Goal: Information Seeking & Learning: Check status

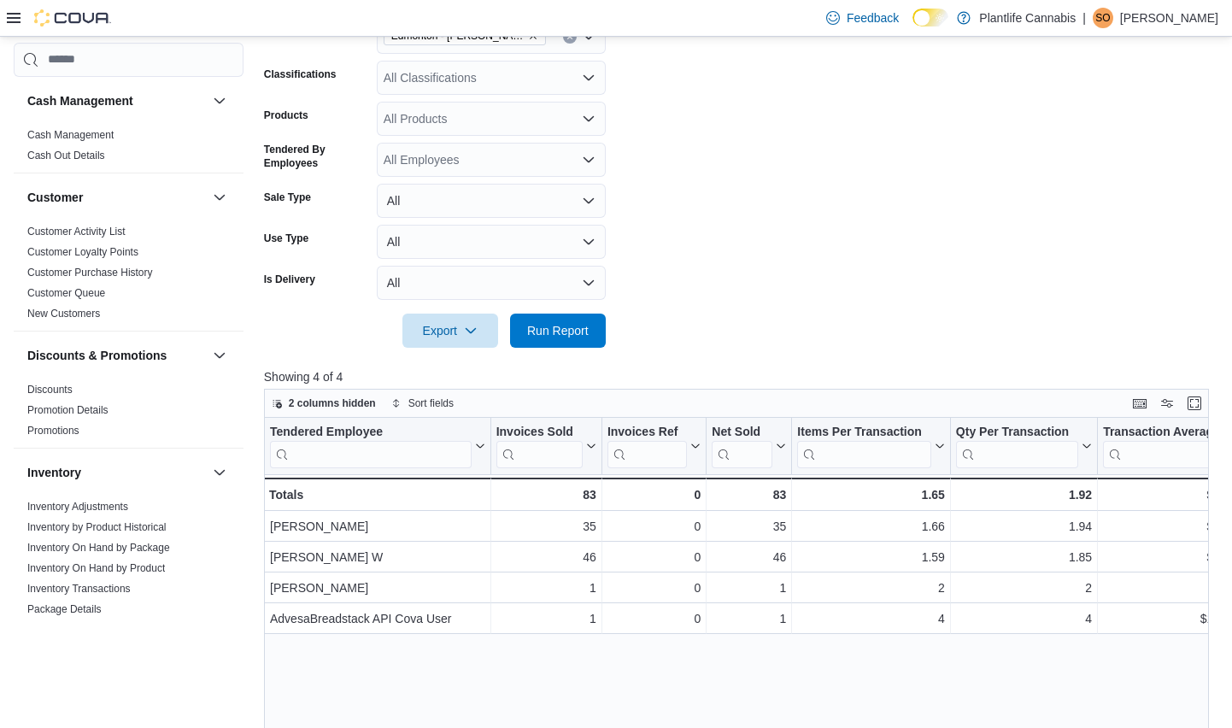
scroll to position [0, 213]
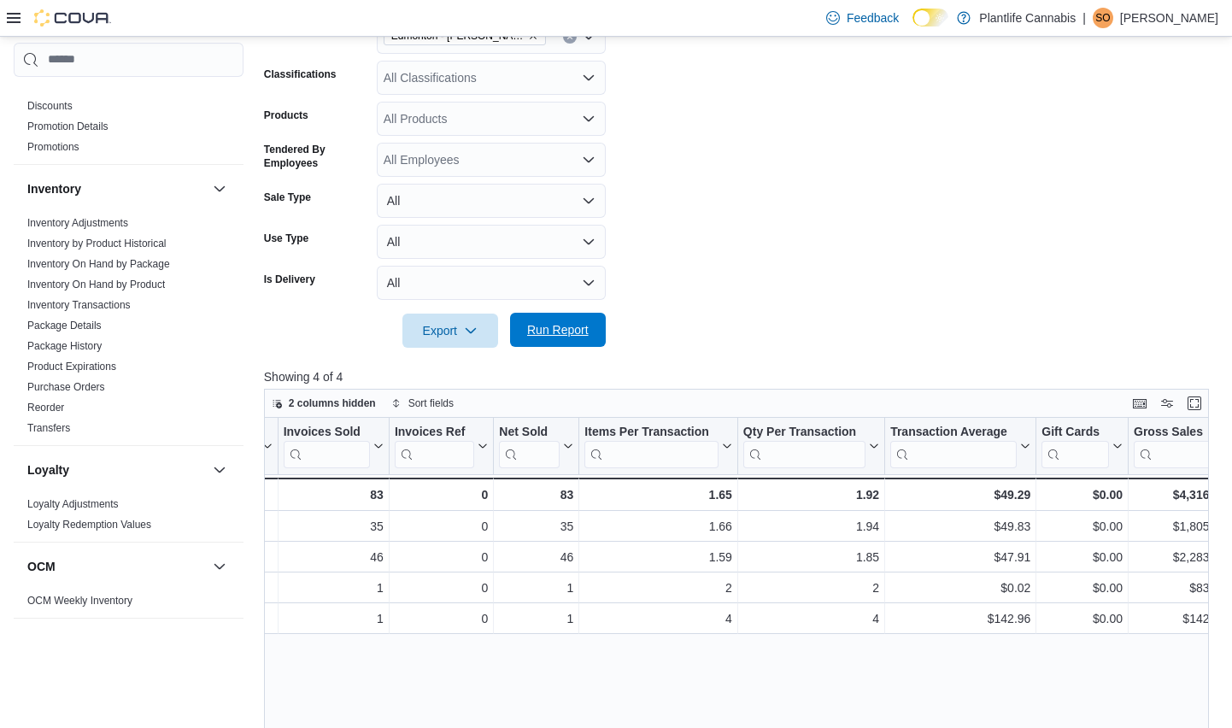
drag, startPoint x: 544, startPoint y: 346, endPoint x: 560, endPoint y: 332, distance: 21.2
click at [544, 346] on span "Run Report" at bounding box center [557, 330] width 75 height 34
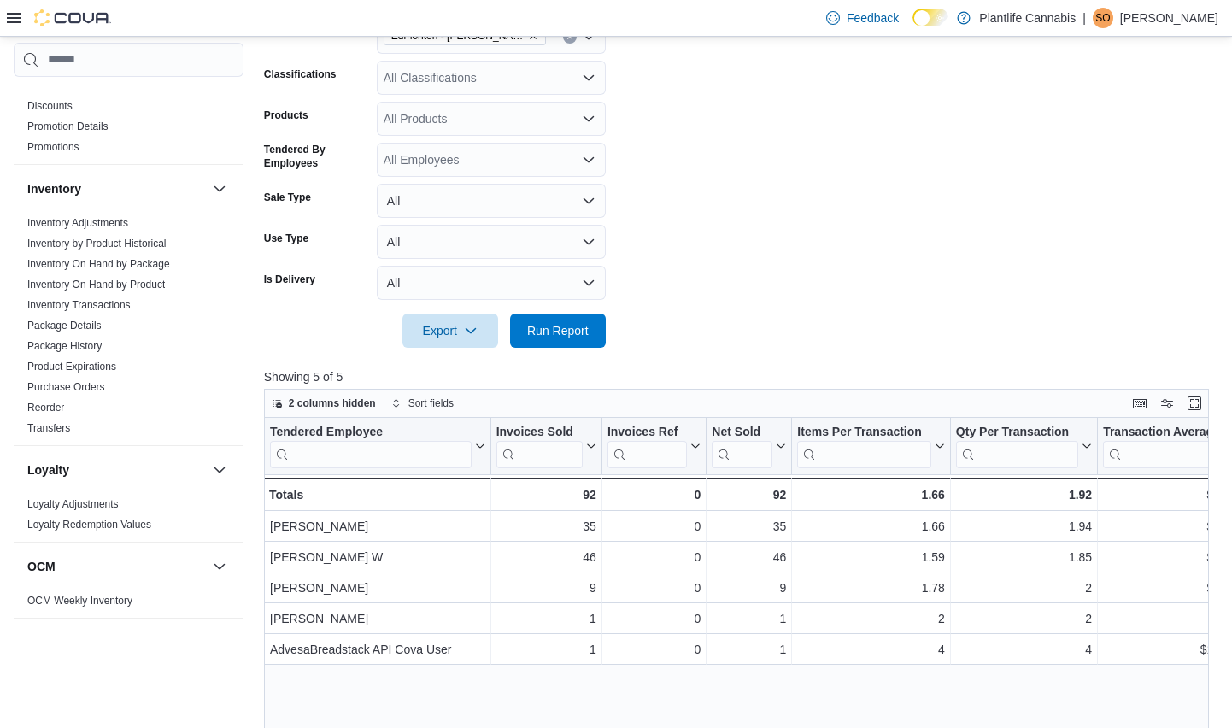
click at [747, 208] on form "Date Range Today Locations Edmonton - Terra Losa Classifications All Classifica…" at bounding box center [741, 153] width 954 height 390
click at [554, 344] on span "Run Report" at bounding box center [557, 330] width 75 height 34
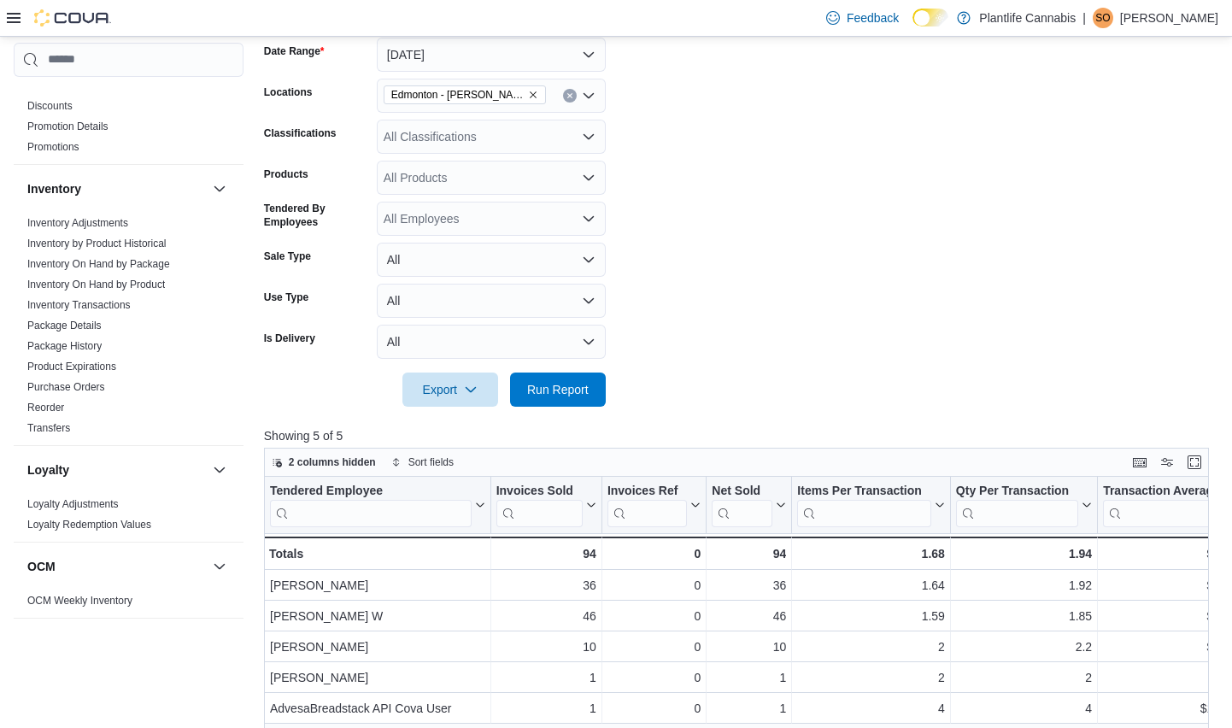
scroll to position [224, 0]
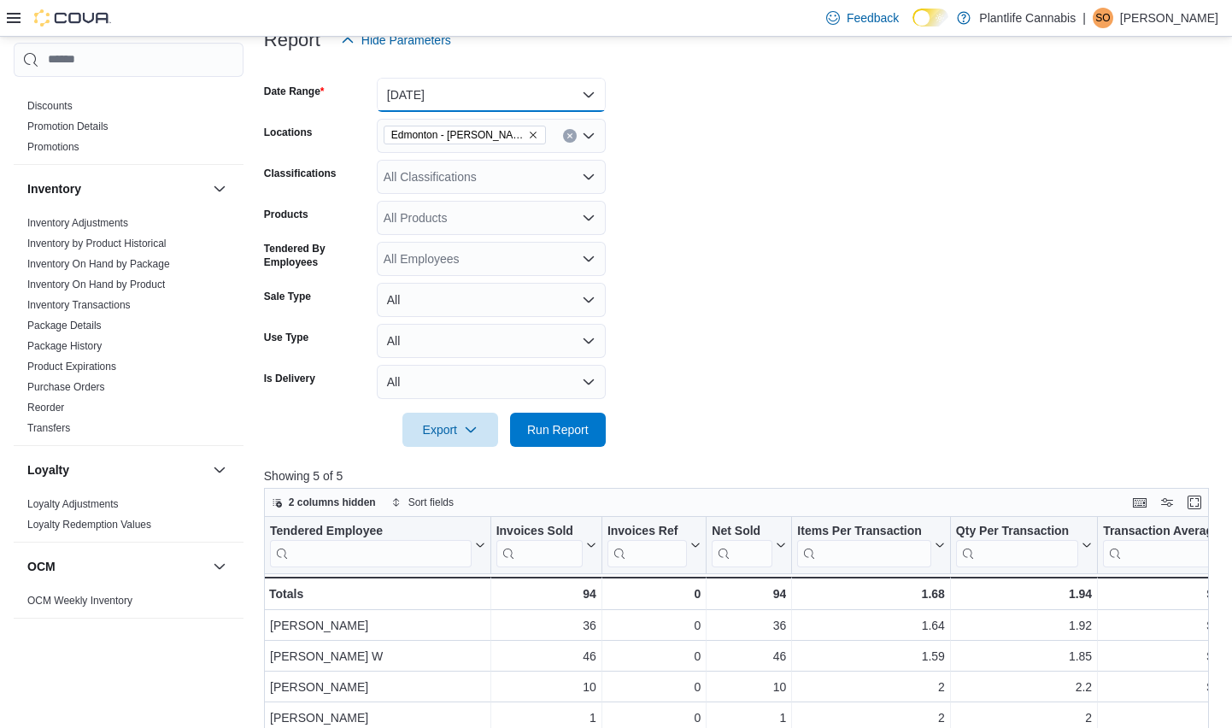
click at [500, 92] on button "Today" at bounding box center [491, 95] width 229 height 34
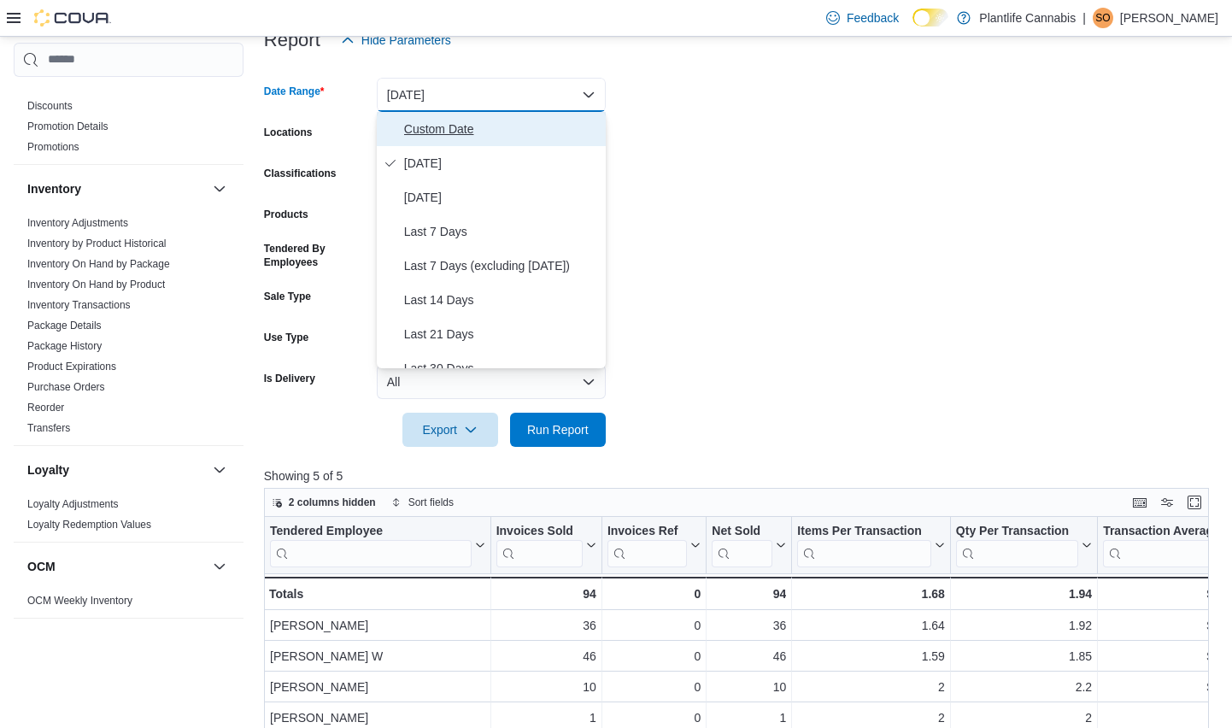
click at [431, 131] on span "Custom Date" at bounding box center [501, 129] width 195 height 21
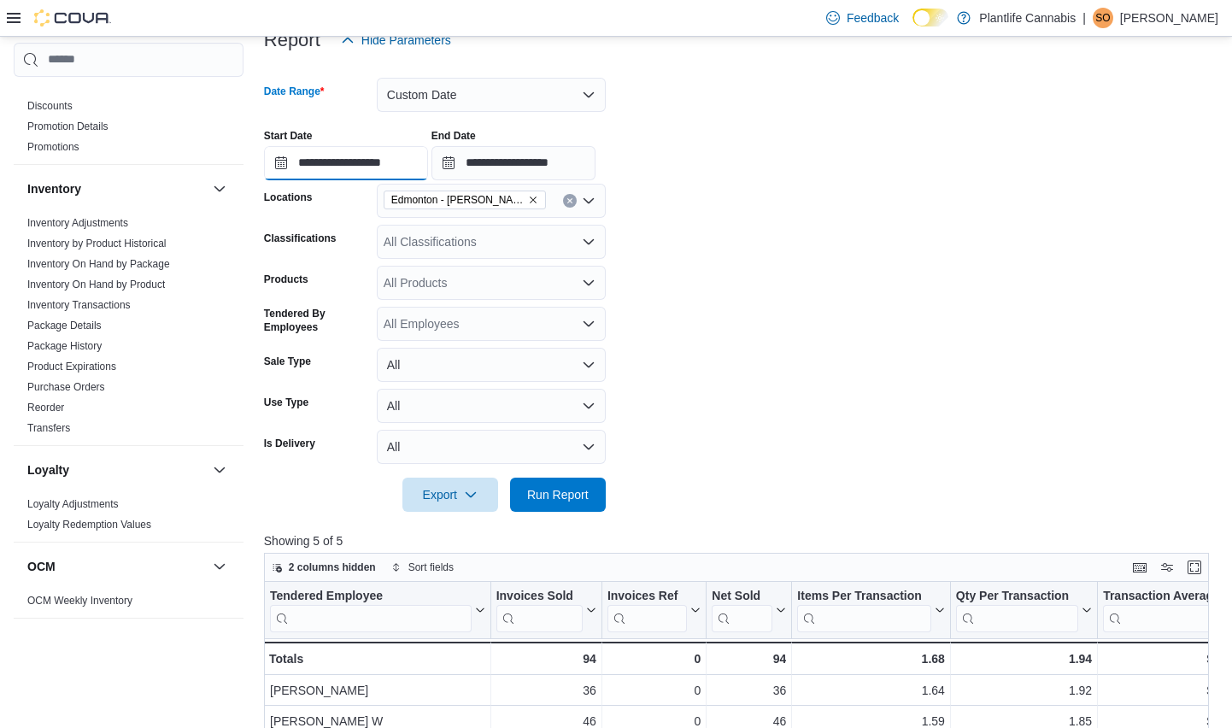
click at [379, 173] on input "**********" at bounding box center [346, 163] width 164 height 34
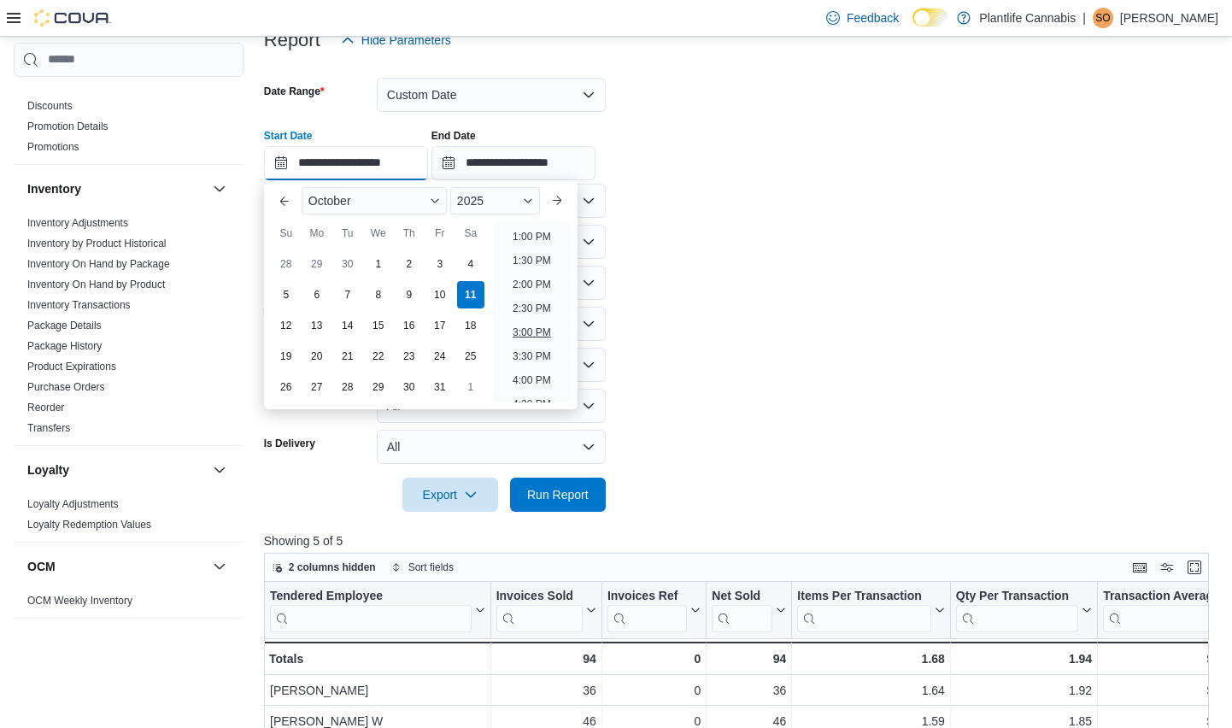
scroll to position [633, 0]
click at [536, 271] on li "2:00 PM" at bounding box center [532, 271] width 52 height 21
type input "**********"
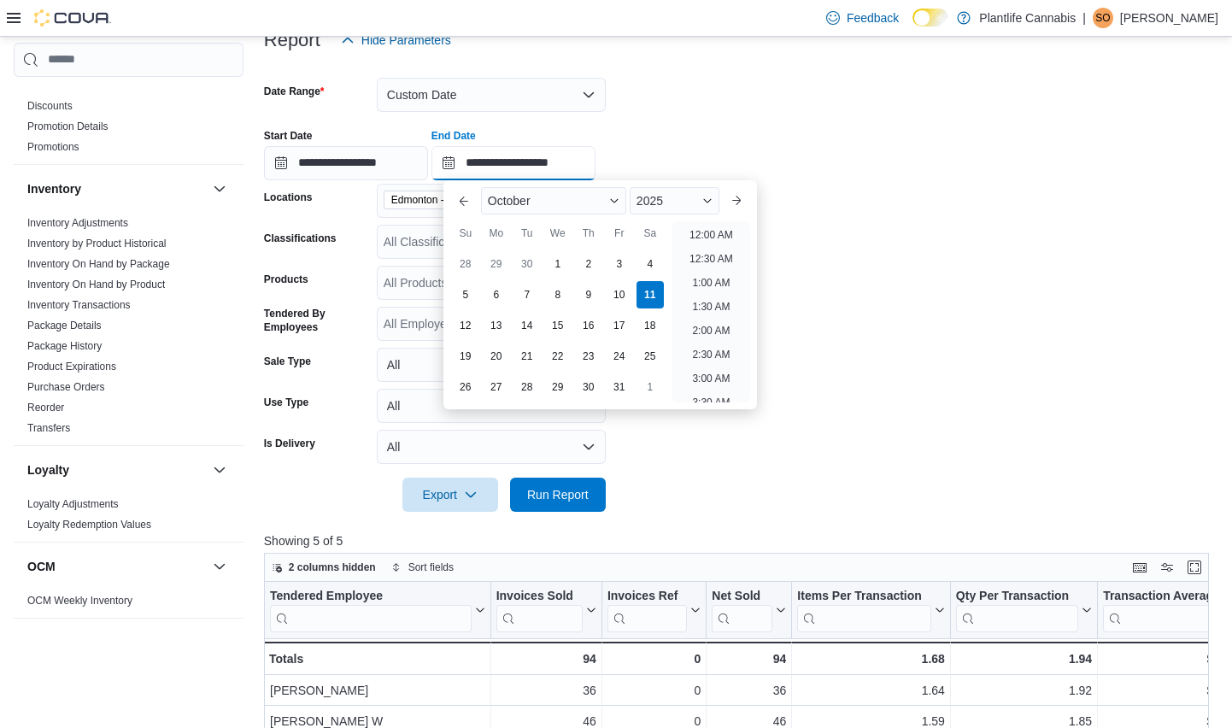
click at [566, 155] on input "**********" at bounding box center [513, 163] width 164 height 34
click at [724, 303] on li "4:00 PM" at bounding box center [711, 306] width 52 height 21
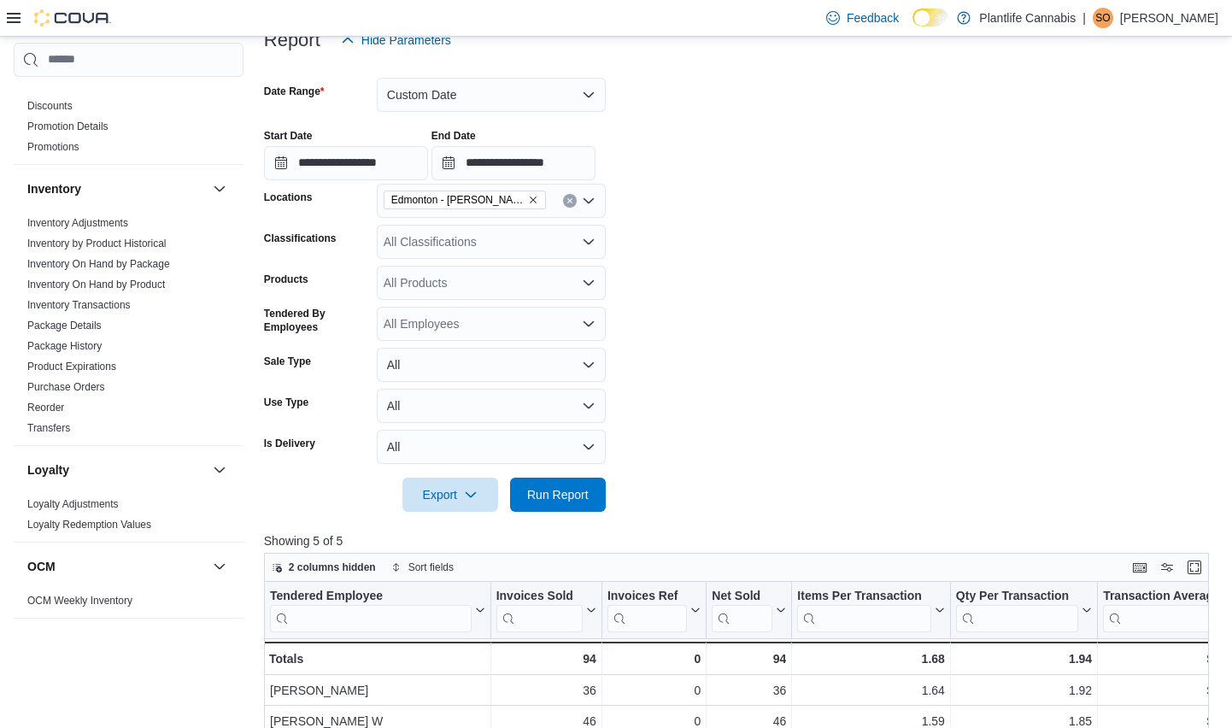
click at [571, 476] on div at bounding box center [741, 471] width 954 height 14
click at [565, 496] on span "Run Report" at bounding box center [558, 493] width 62 height 17
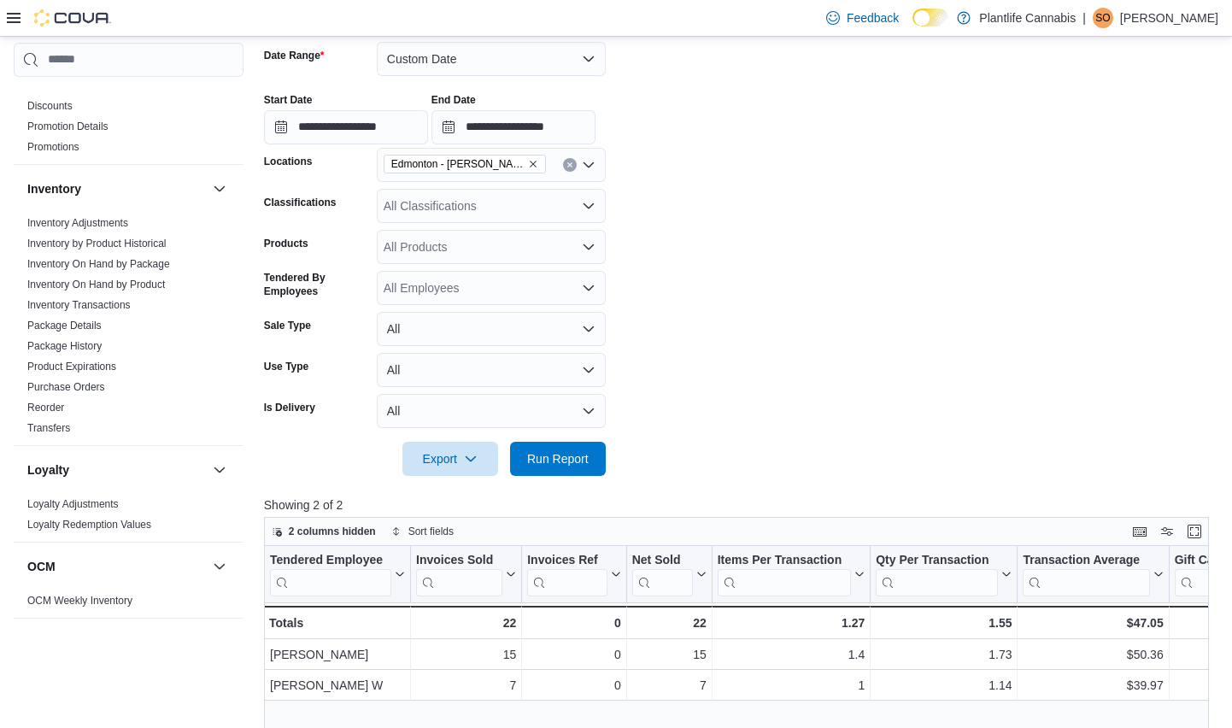
scroll to position [264, 0]
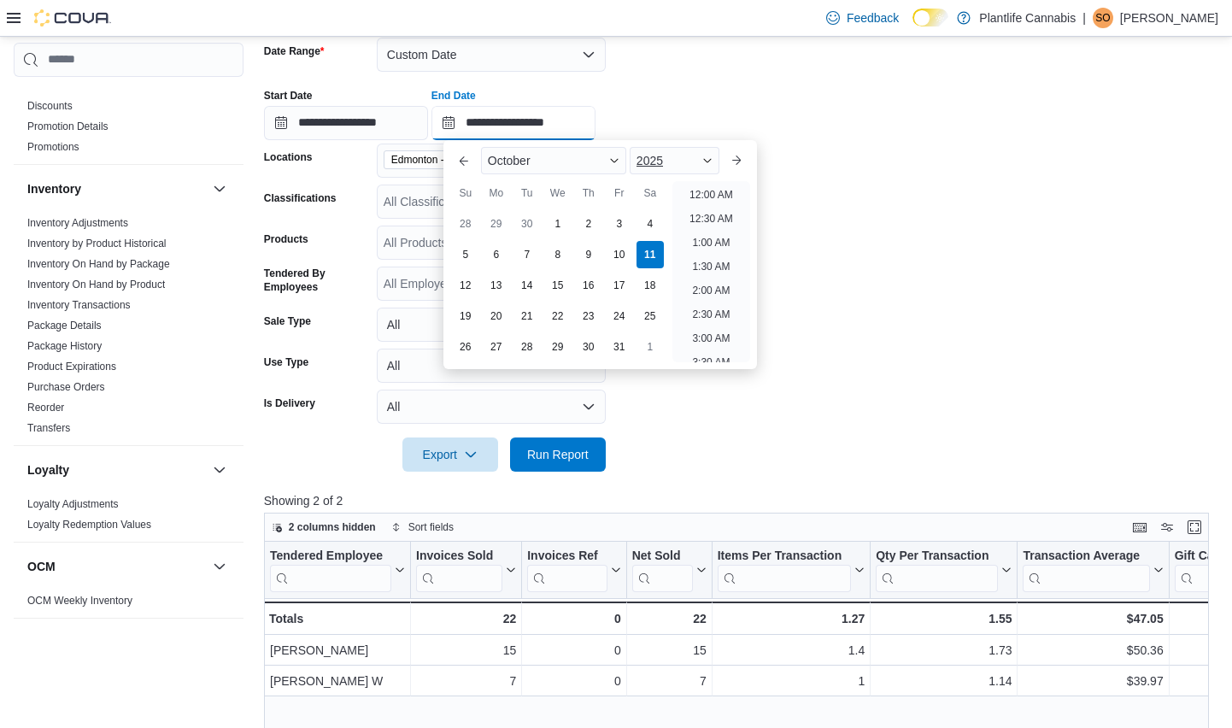
drag, startPoint x: 606, startPoint y: 129, endPoint x: 642, endPoint y: 170, distance: 55.1
click at [595, 129] on input "**********" at bounding box center [513, 123] width 164 height 34
click at [722, 234] on li "6:00 PM" at bounding box center [711, 237] width 52 height 21
type input "**********"
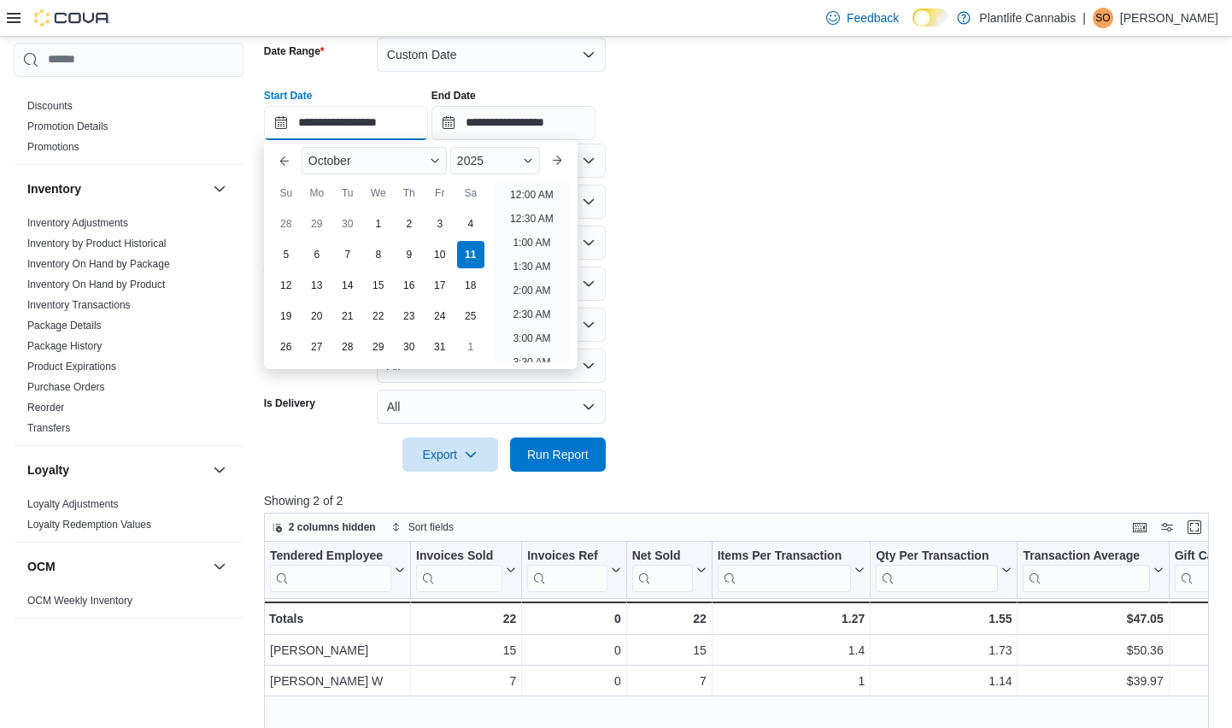
click at [413, 136] on input "**********" at bounding box center [346, 123] width 164 height 34
click at [530, 237] on li "4:00 PM" at bounding box center [532, 237] width 52 height 21
type input "**********"
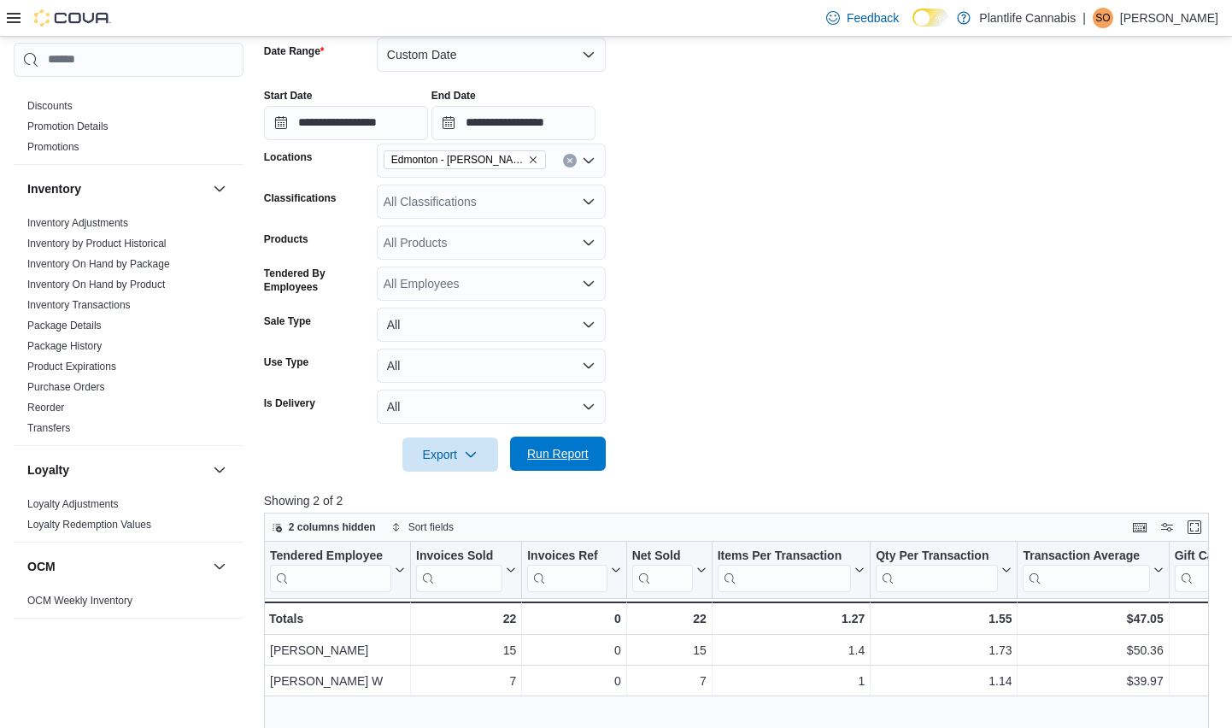
click at [566, 451] on span "Run Report" at bounding box center [558, 453] width 62 height 17
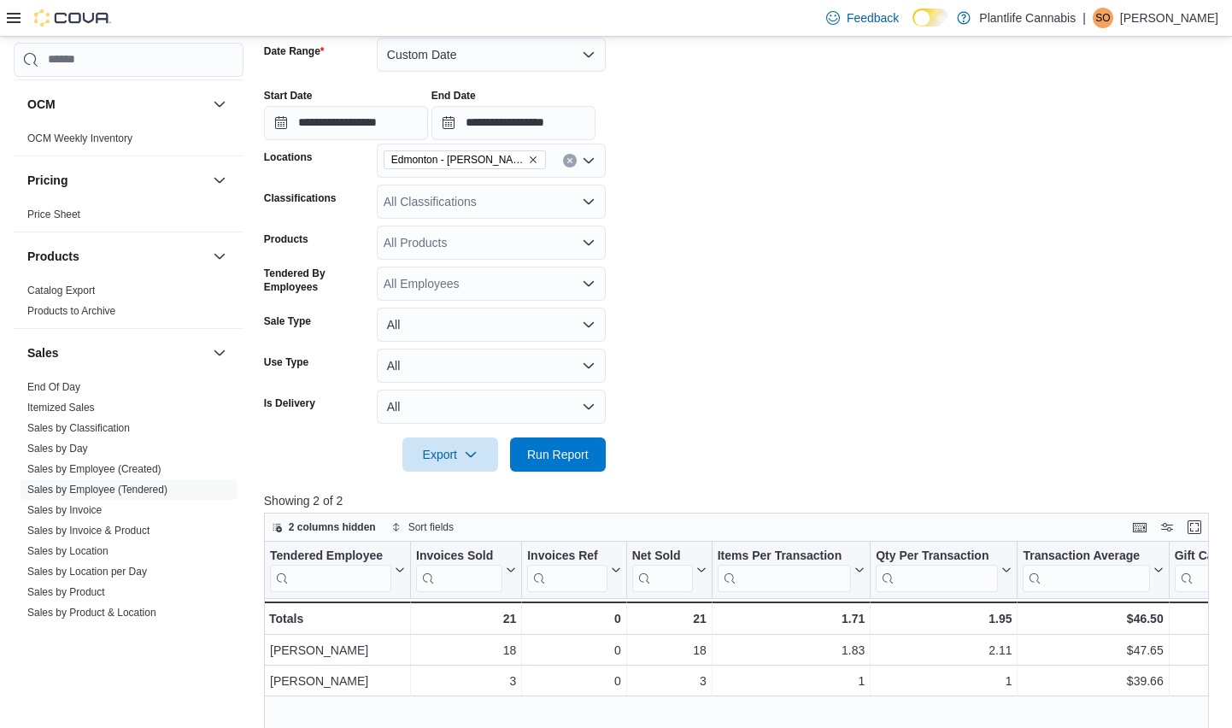
scroll to position [747, 0]
click at [88, 512] on link "Sales by Invoice" at bounding box center [64, 509] width 74 height 12
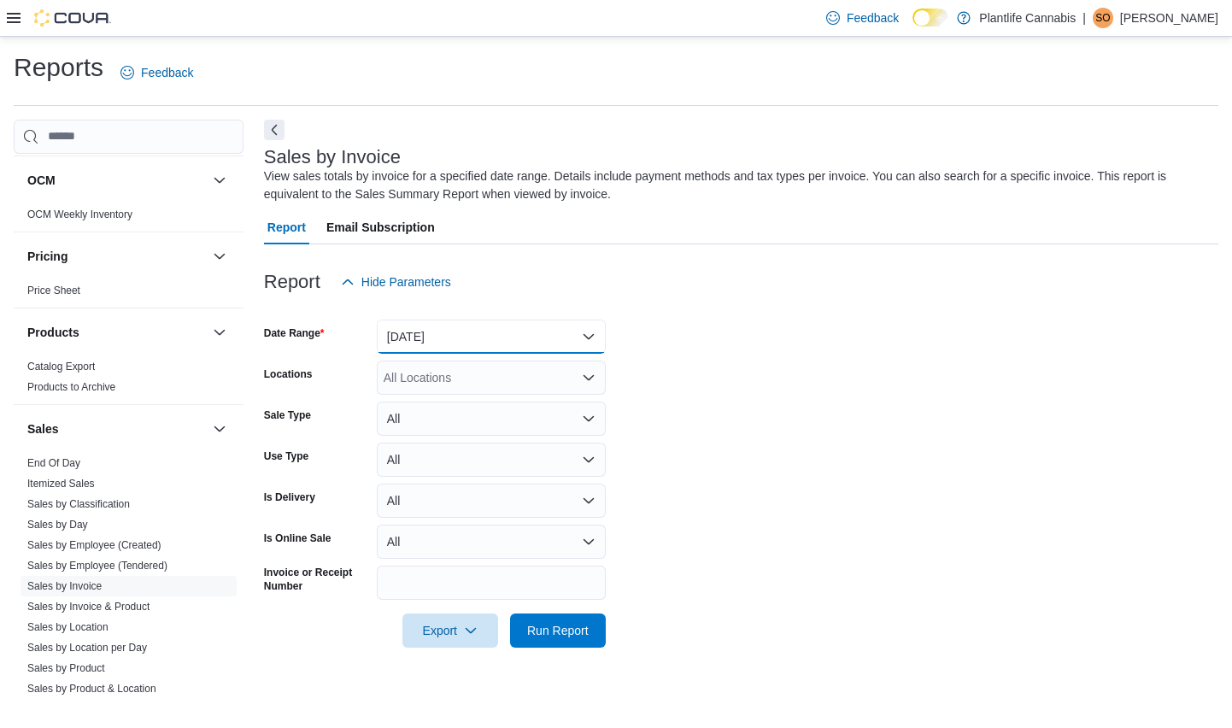
drag, startPoint x: 411, startPoint y: 337, endPoint x: 426, endPoint y: 348, distance: 19.0
click at [411, 337] on button "Yesterday" at bounding box center [491, 336] width 229 height 34
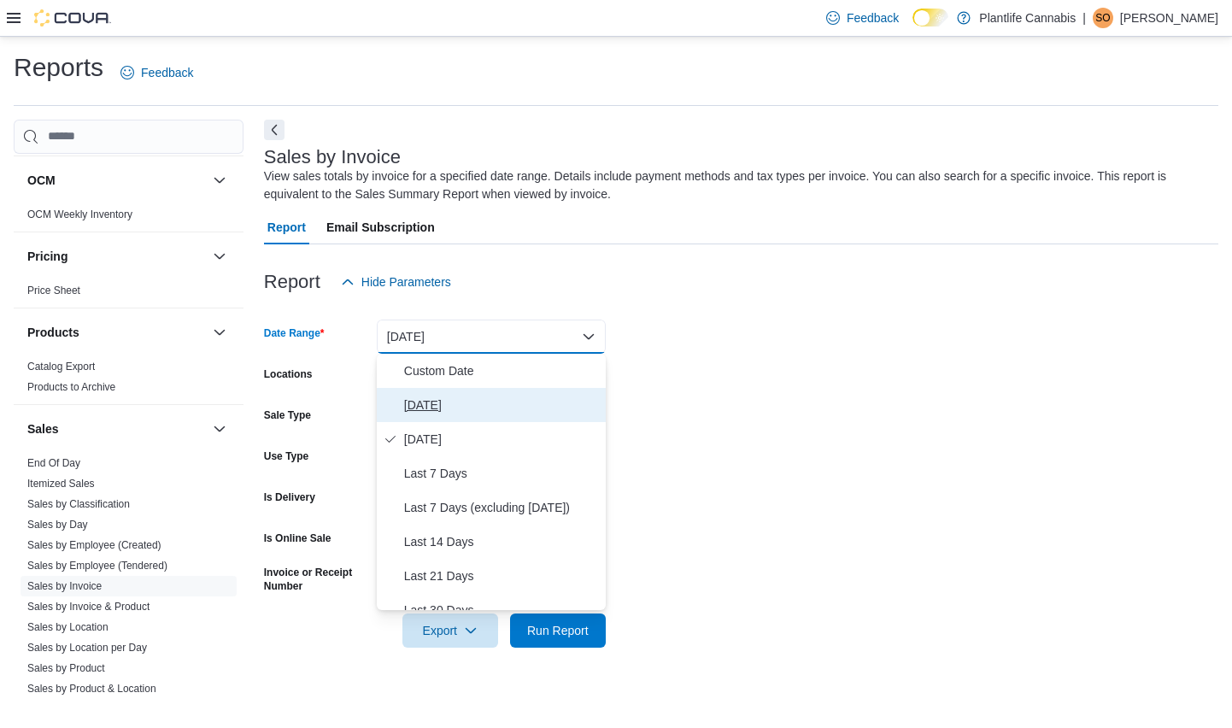
click at [432, 396] on span "Today" at bounding box center [501, 405] width 195 height 21
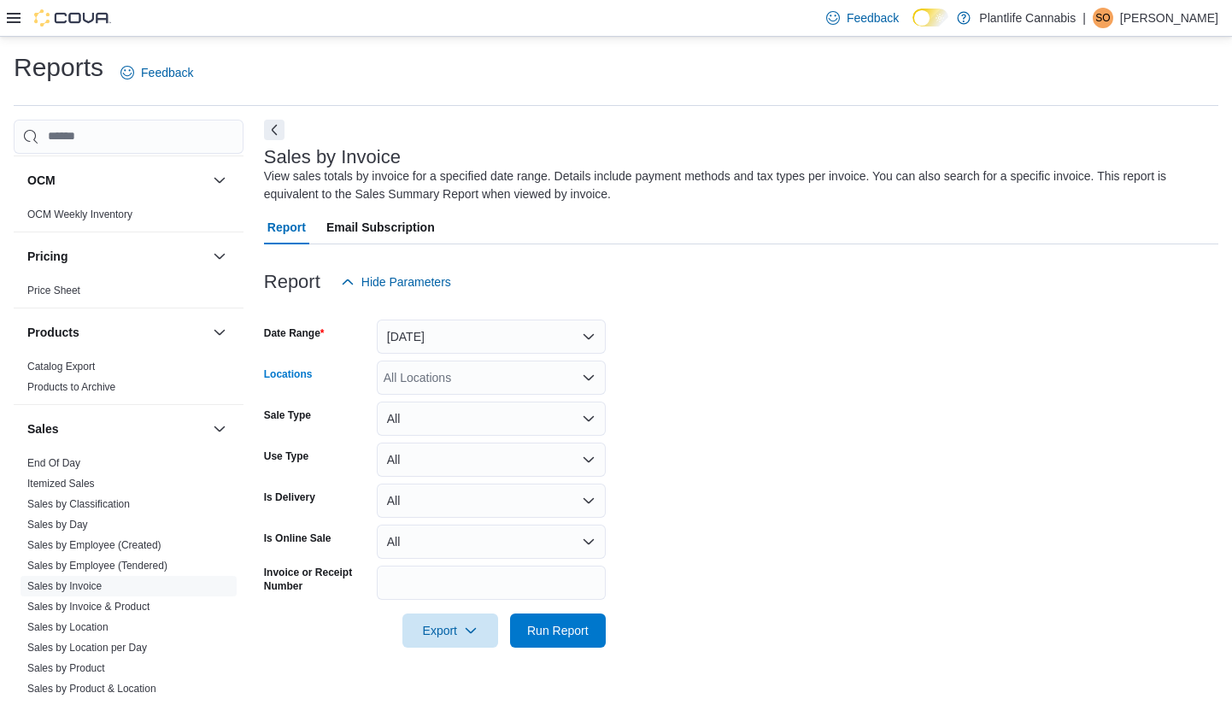
click at [562, 370] on div "All Locations" at bounding box center [491, 377] width 229 height 34
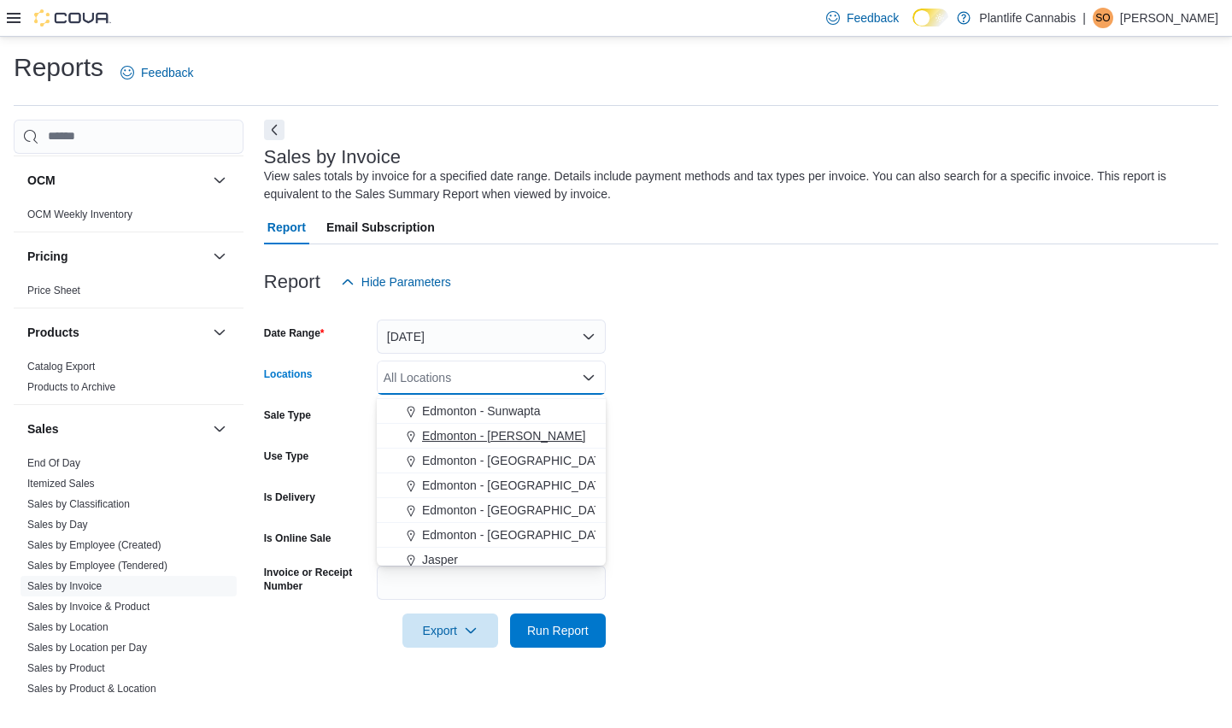
scroll to position [419, 0]
click at [544, 430] on span "Edmonton - Terra Losa" at bounding box center [503, 433] width 163 height 17
click at [765, 418] on form "Date Range Today Locations Edmonton - Terra Losa Combo box. Selected. Edmonton …" at bounding box center [741, 473] width 954 height 349
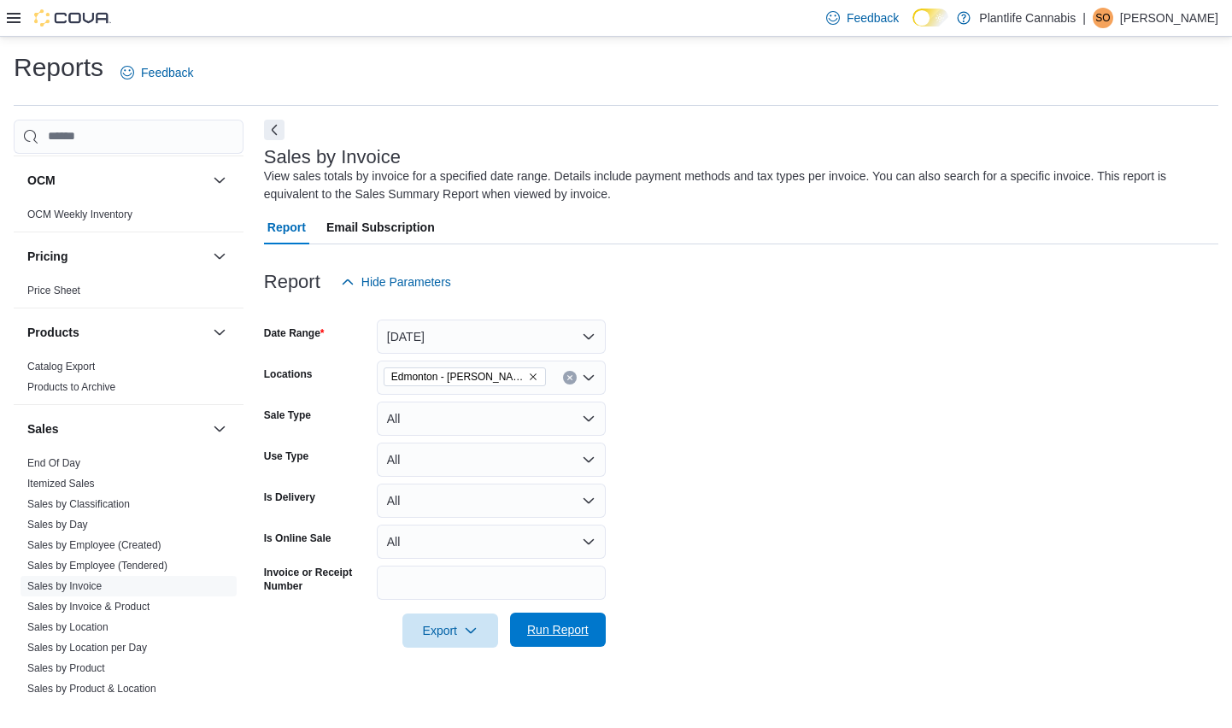
click at [572, 639] on span "Run Report" at bounding box center [557, 629] width 75 height 34
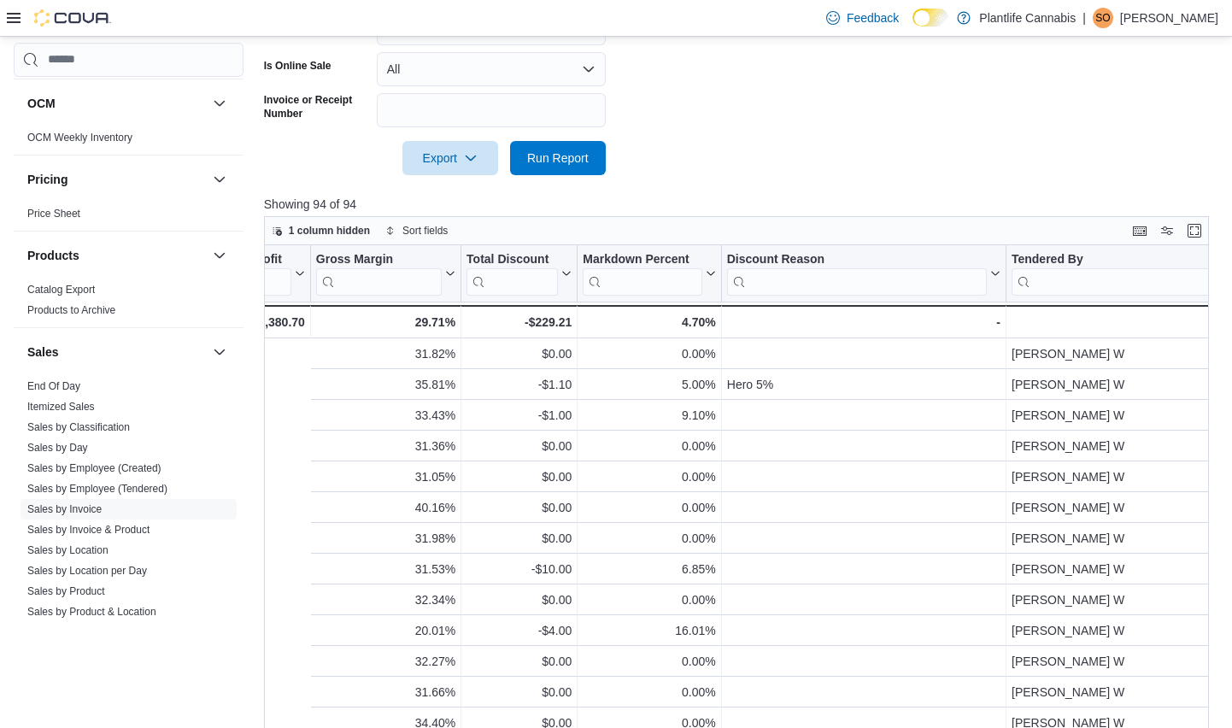
scroll to position [0, 1832]
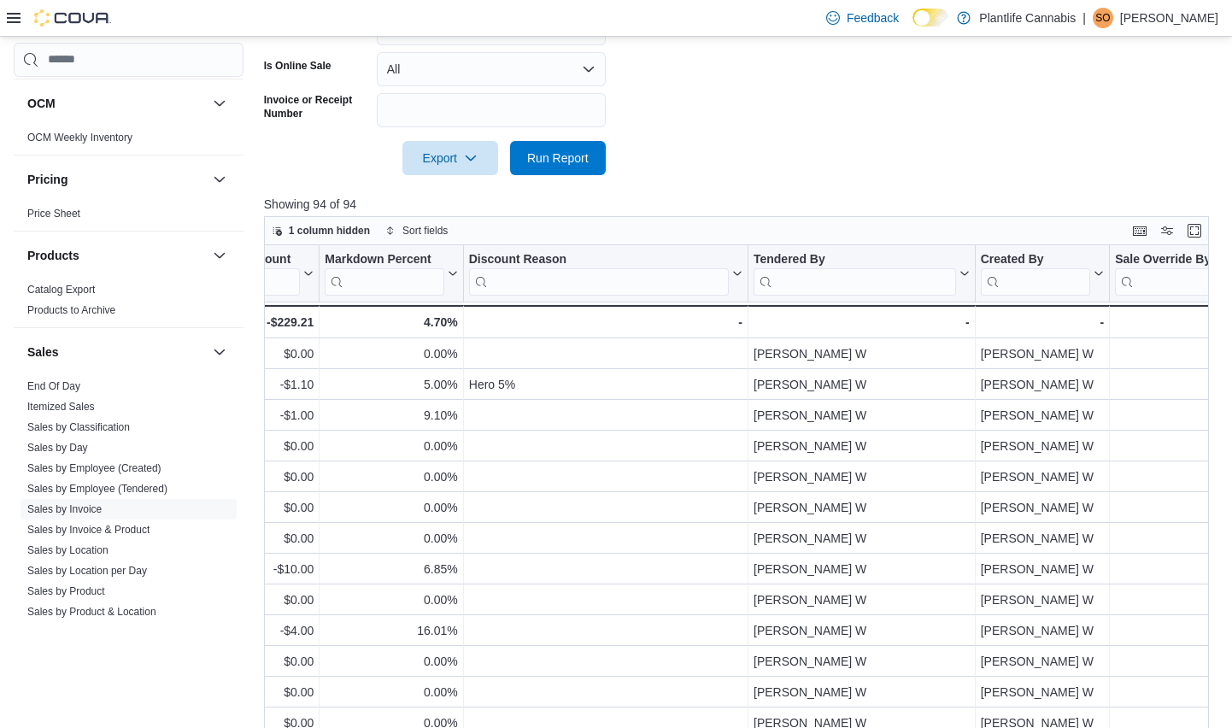
click at [841, 283] on input "search" at bounding box center [854, 280] width 202 height 27
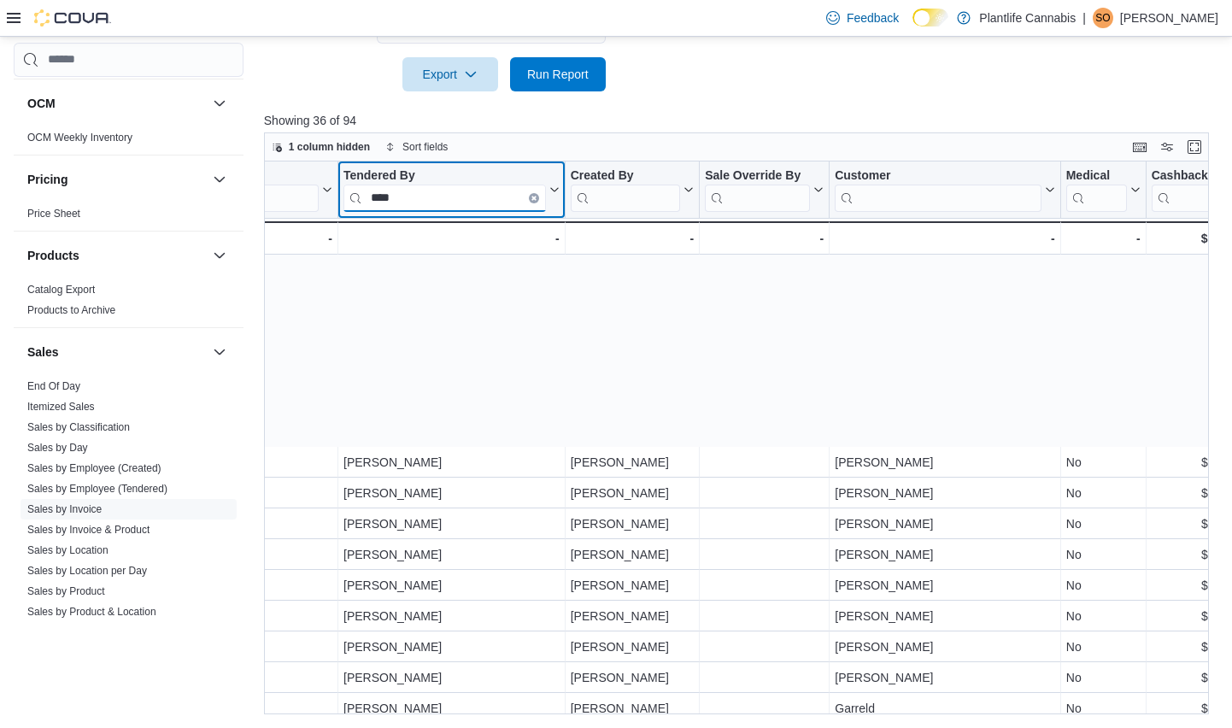
scroll to position [647, 2242]
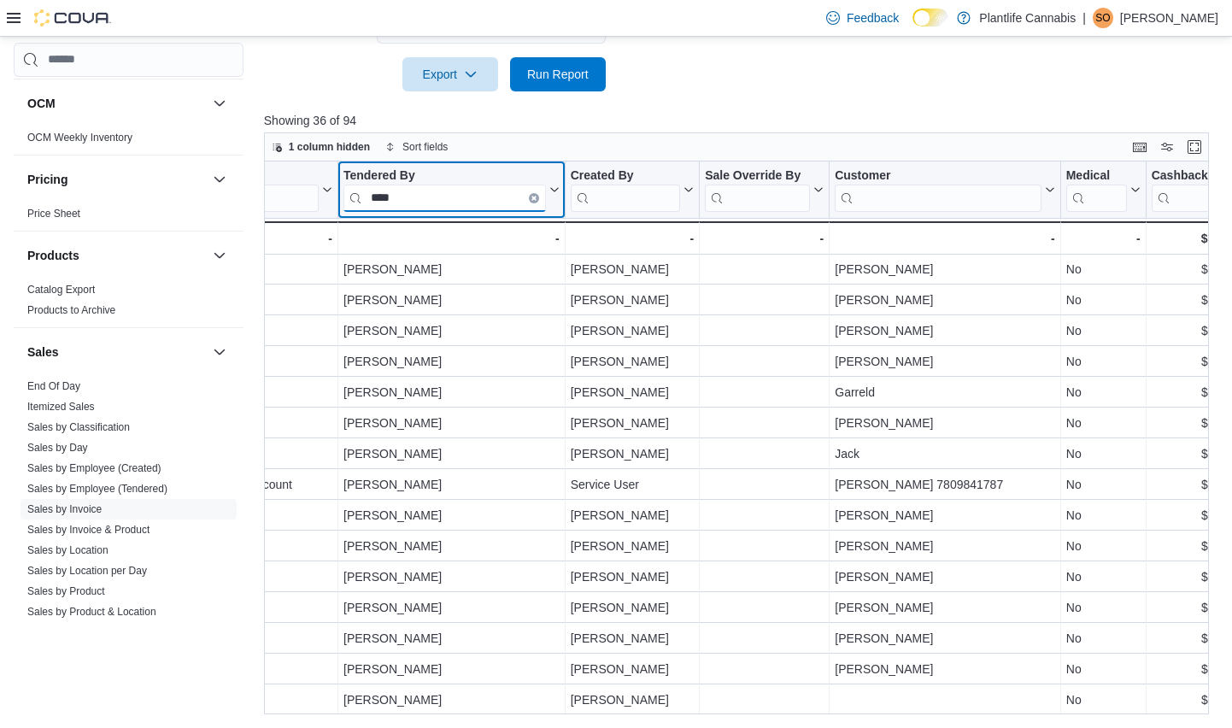
type input "****"
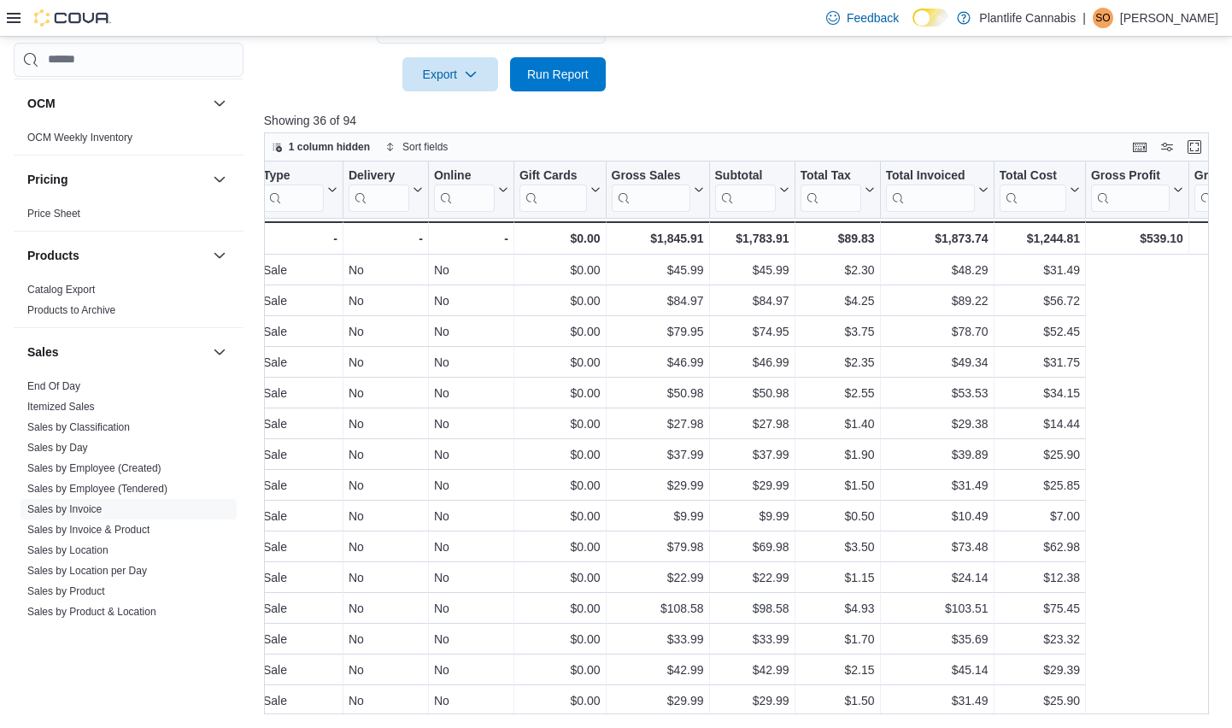
scroll to position [0, 0]
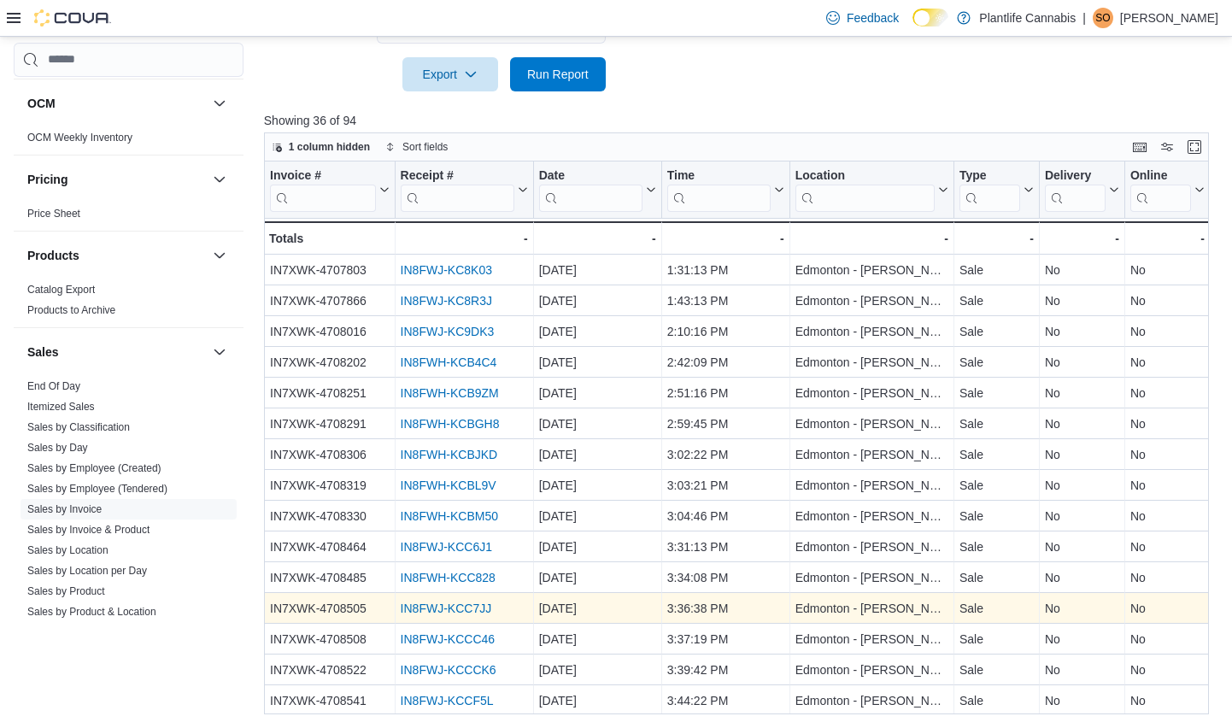
click at [454, 611] on link "IN8FWJ-KCC7JJ" at bounding box center [445, 608] width 91 height 14
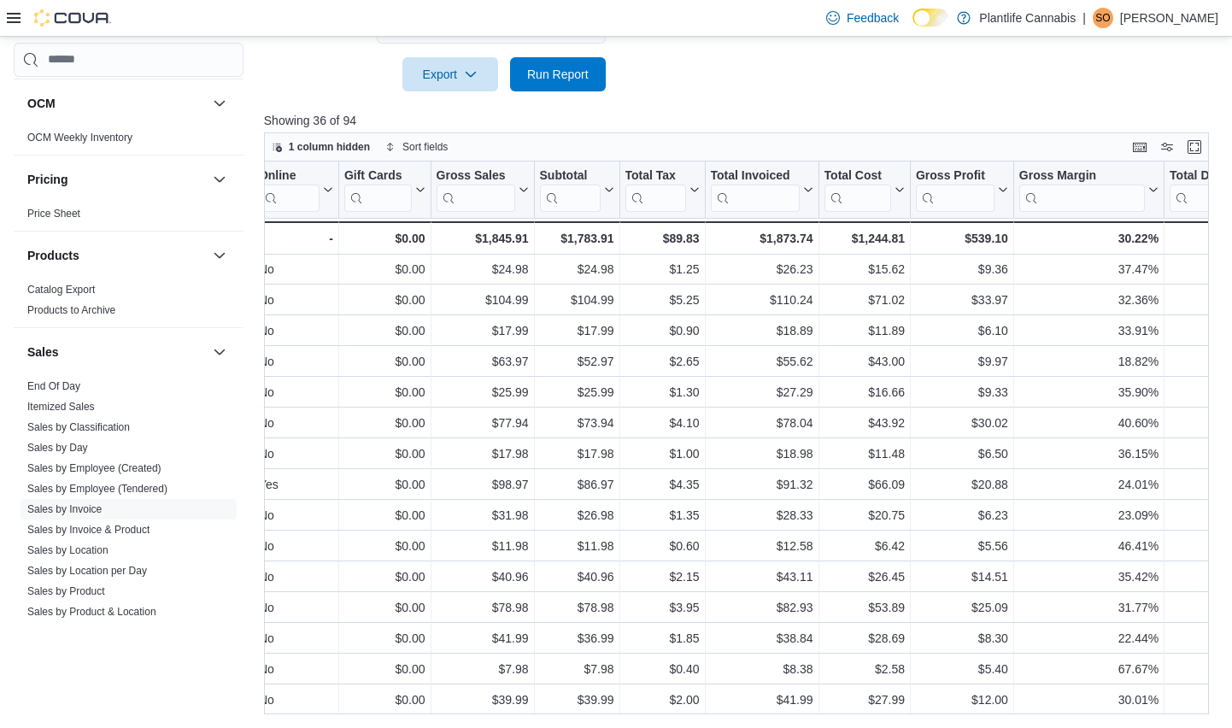
scroll to position [647, 0]
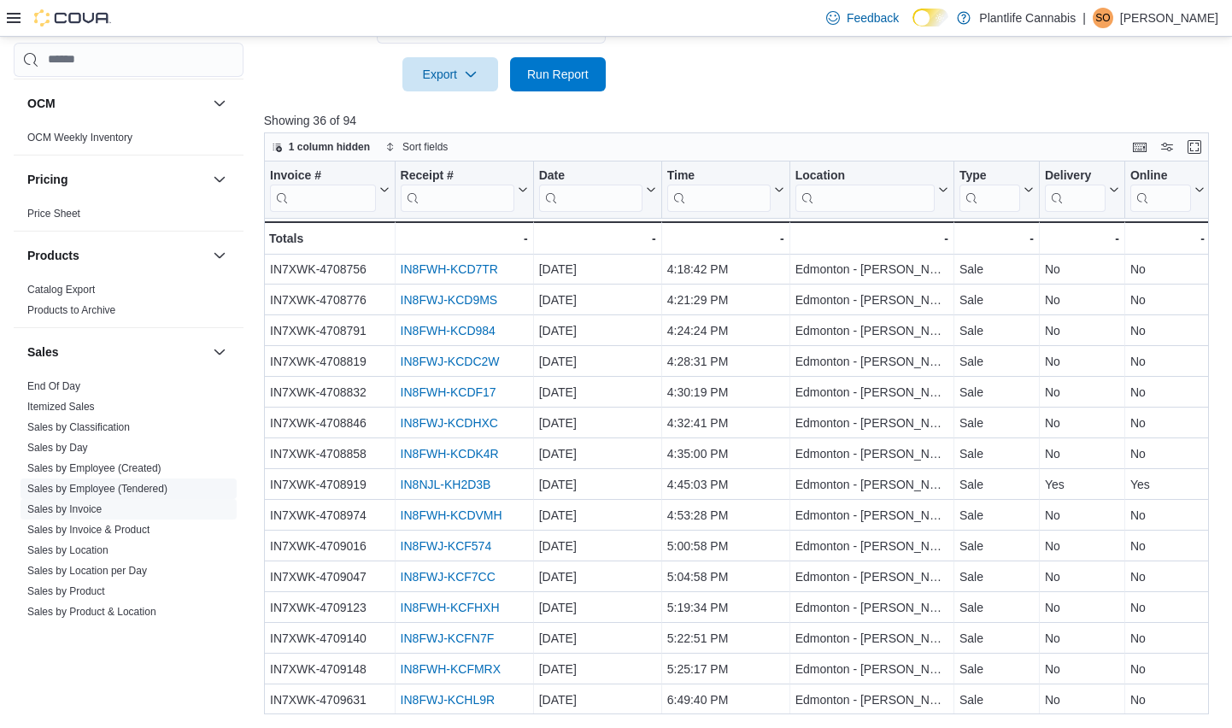
click at [115, 488] on link "Sales by Employee (Tendered)" at bounding box center [97, 489] width 140 height 12
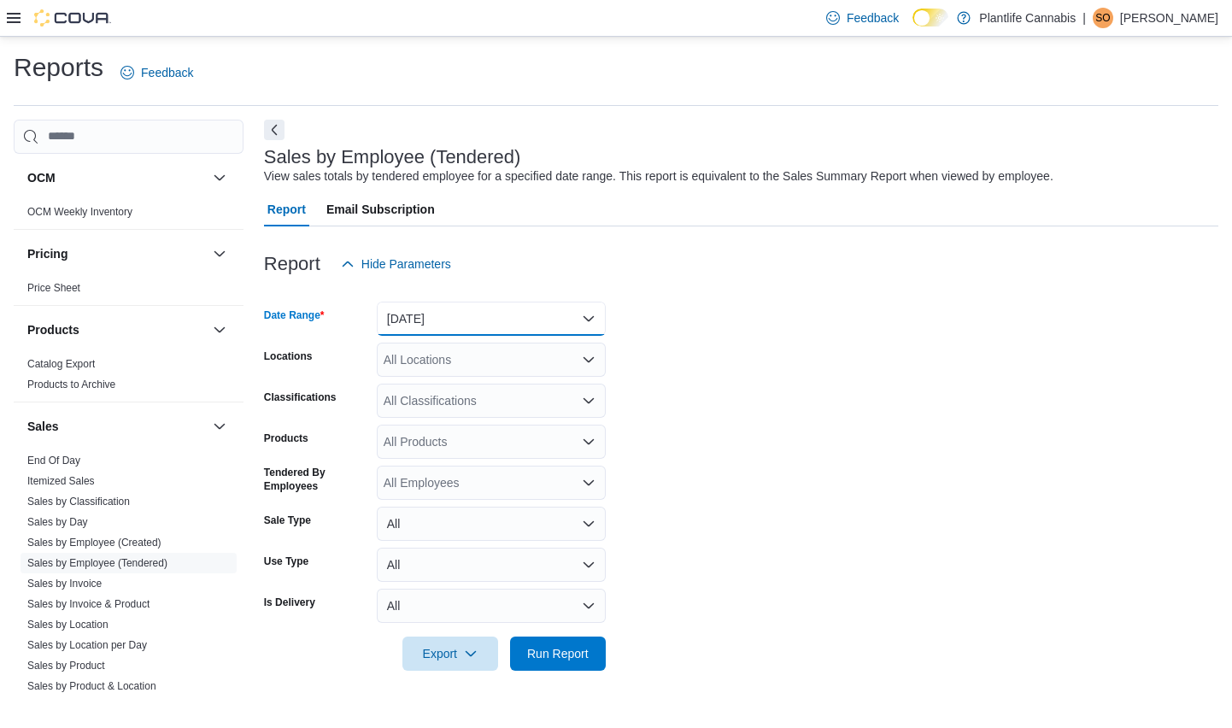
click at [471, 324] on button "Yesterday" at bounding box center [491, 319] width 229 height 34
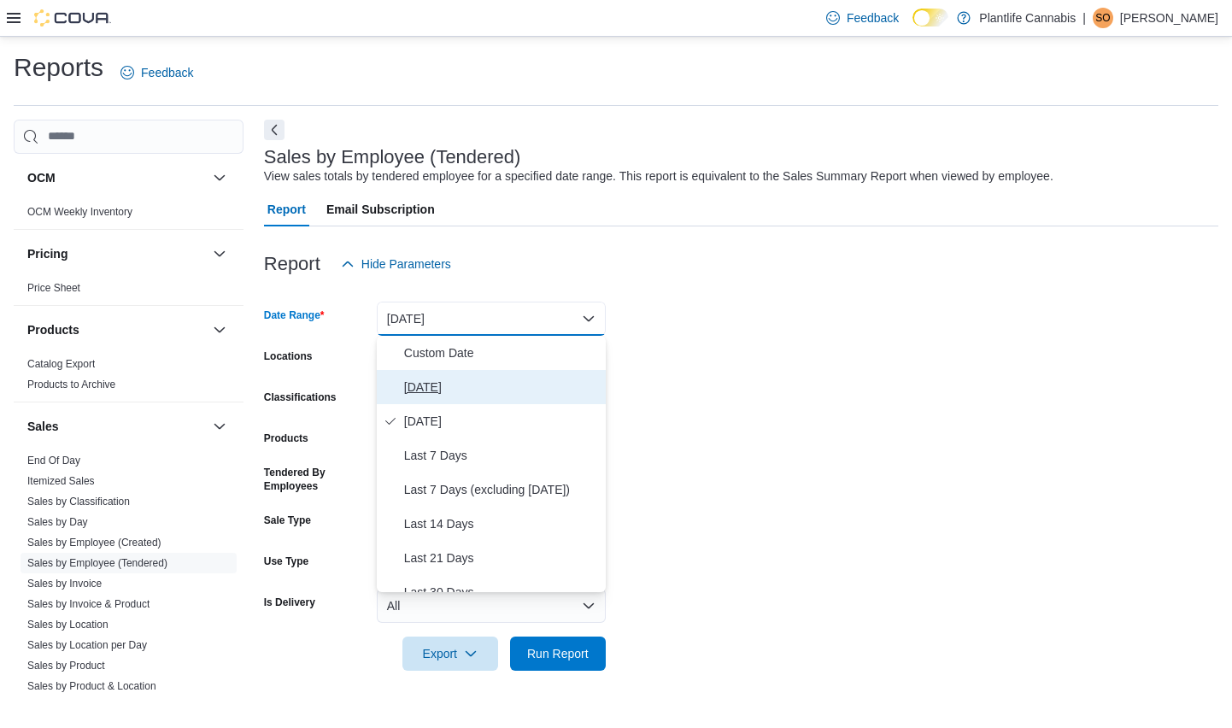
drag, startPoint x: 407, startPoint y: 394, endPoint x: 420, endPoint y: 390, distance: 14.3
click at [407, 394] on span "Today" at bounding box center [501, 387] width 195 height 21
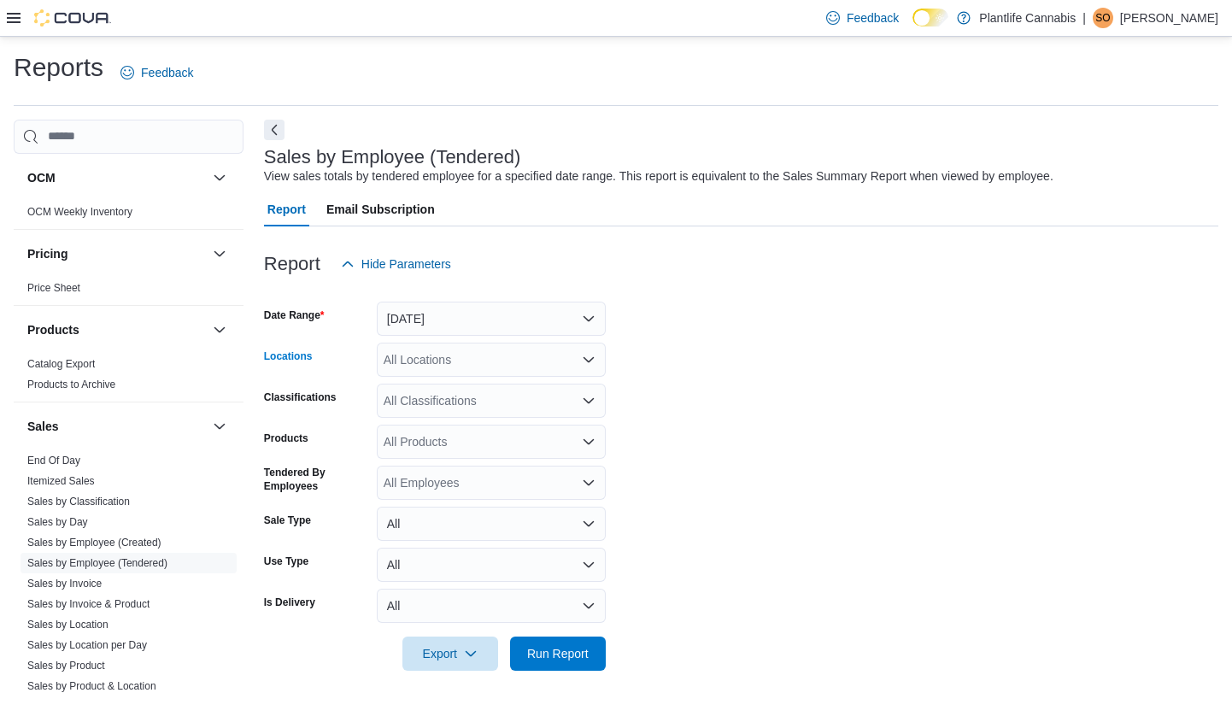
click at [488, 366] on div "All Locations" at bounding box center [491, 360] width 229 height 34
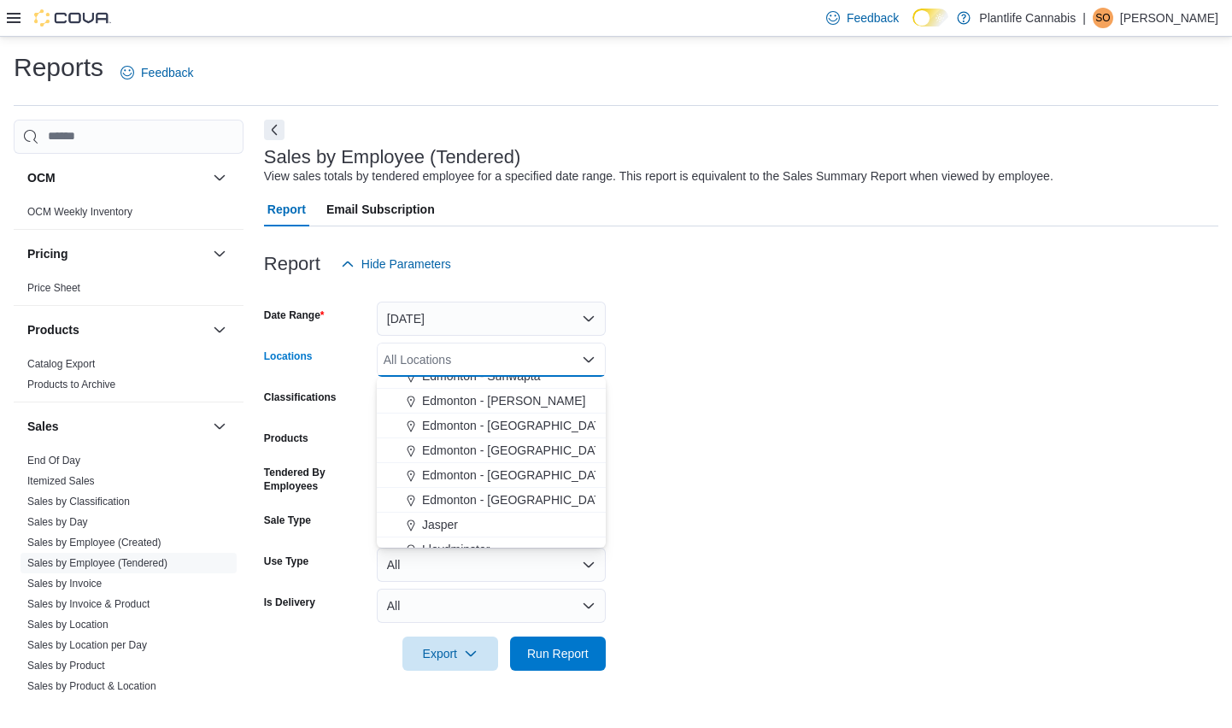
scroll to position [437, 0]
click at [534, 405] on span "Edmonton - Terra Losa" at bounding box center [503, 398] width 163 height 17
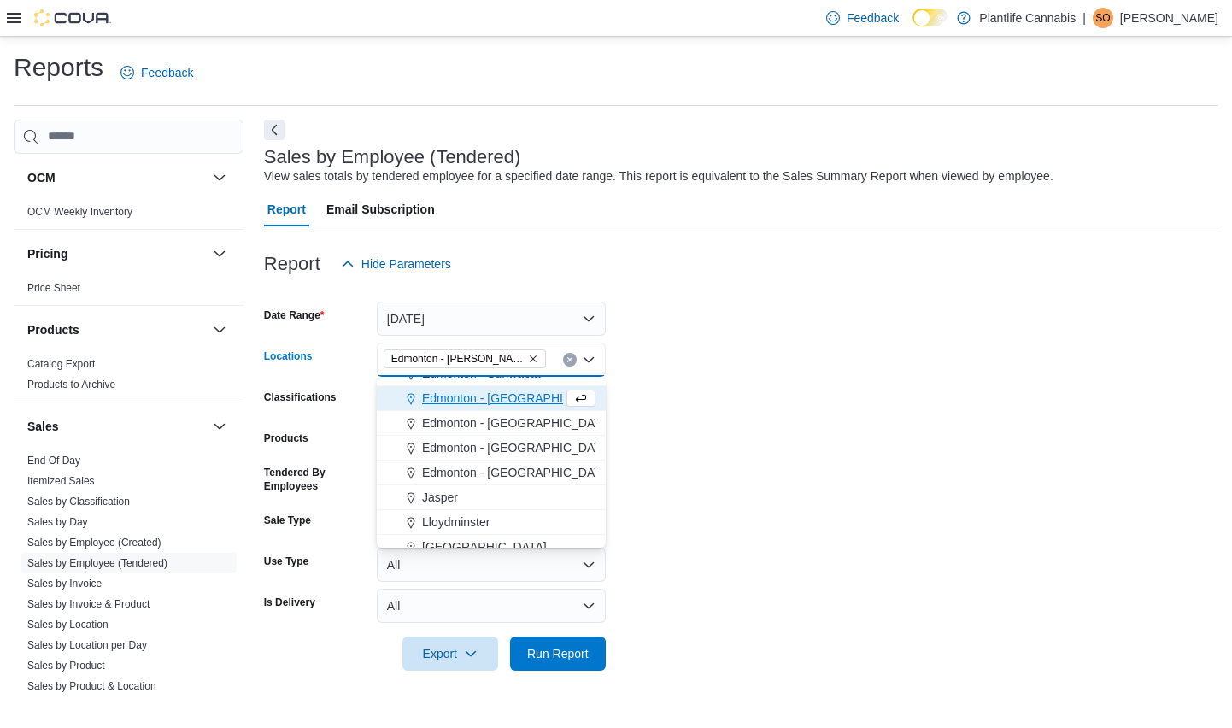
drag, startPoint x: 740, startPoint y: 425, endPoint x: 718, endPoint y: 463, distance: 43.7
click at [738, 430] on form "Date Range Today Locations Edmonton - Terra Losa Combo box. Selected. Edmonton …" at bounding box center [741, 476] width 954 height 390
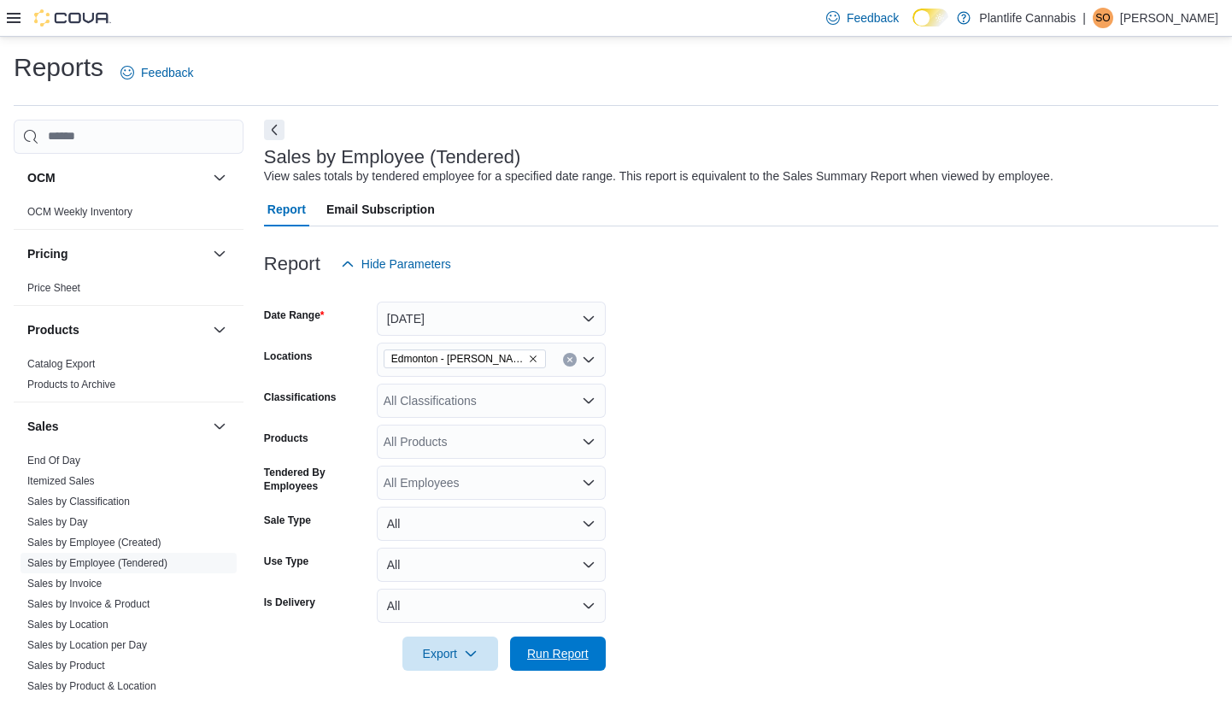
drag, startPoint x: 588, startPoint y: 662, endPoint x: 598, endPoint y: 8, distance: 654.4
click at [588, 662] on span "Run Report" at bounding box center [557, 653] width 75 height 34
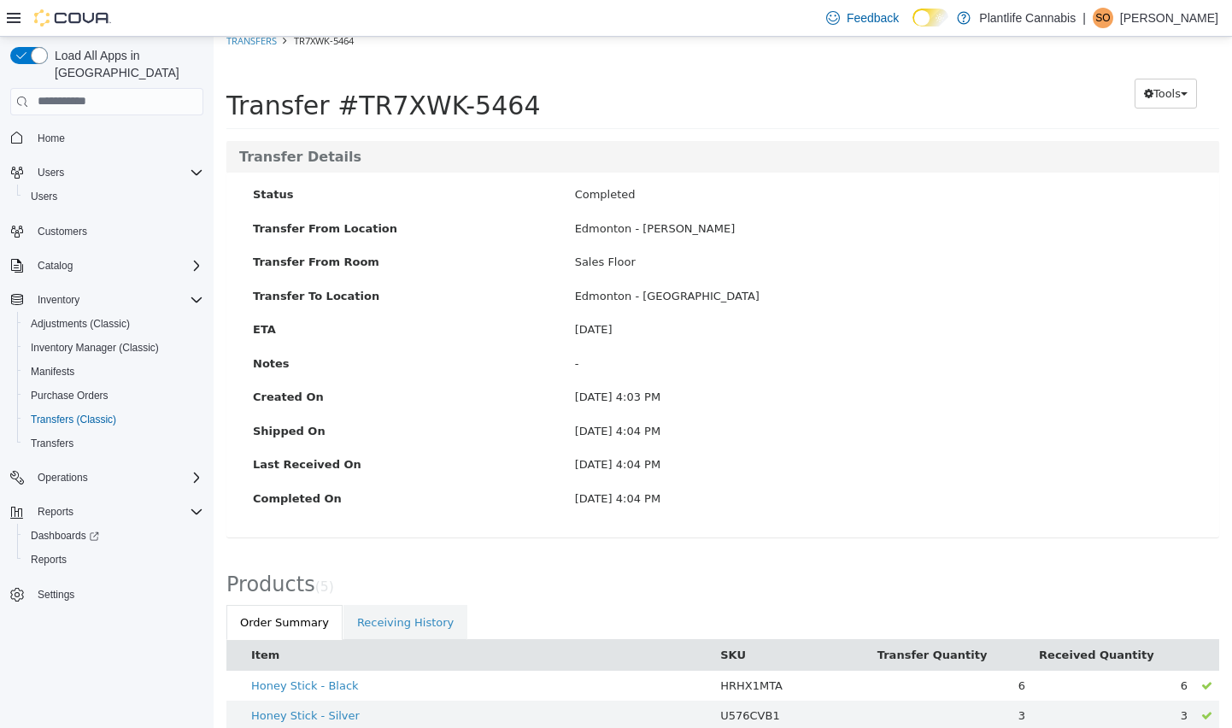
scroll to position [125, 0]
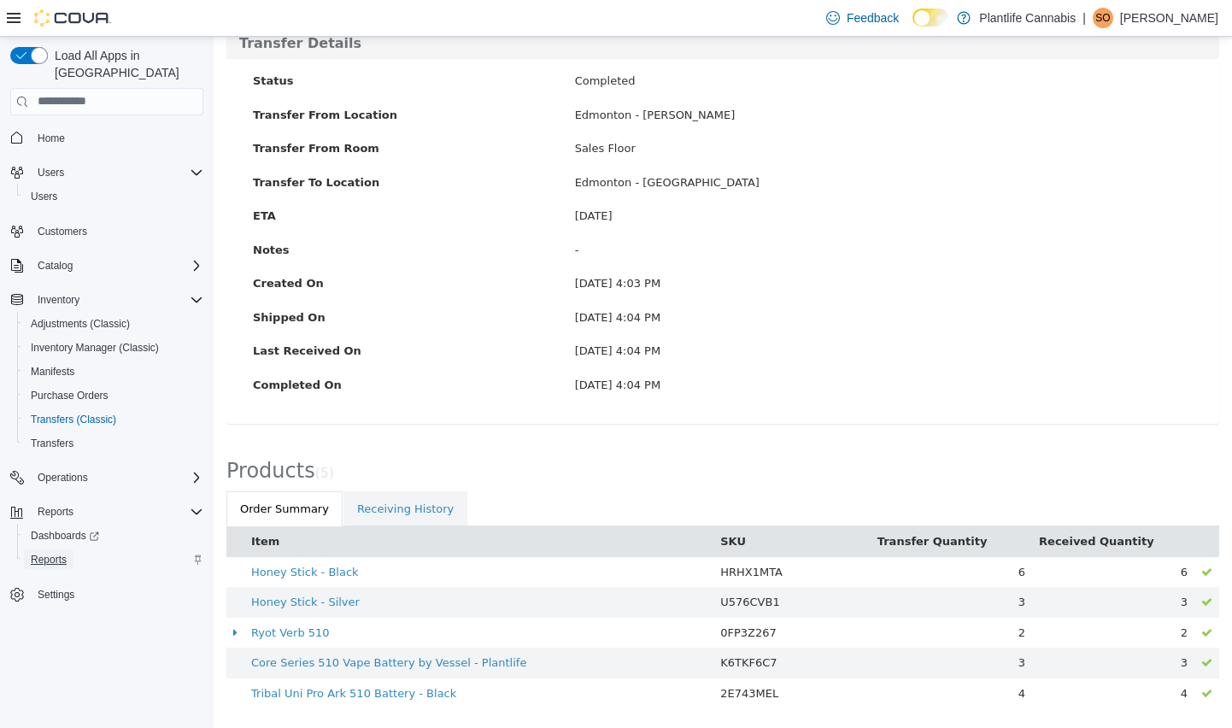
click at [58, 553] on span "Reports" at bounding box center [49, 560] width 36 height 14
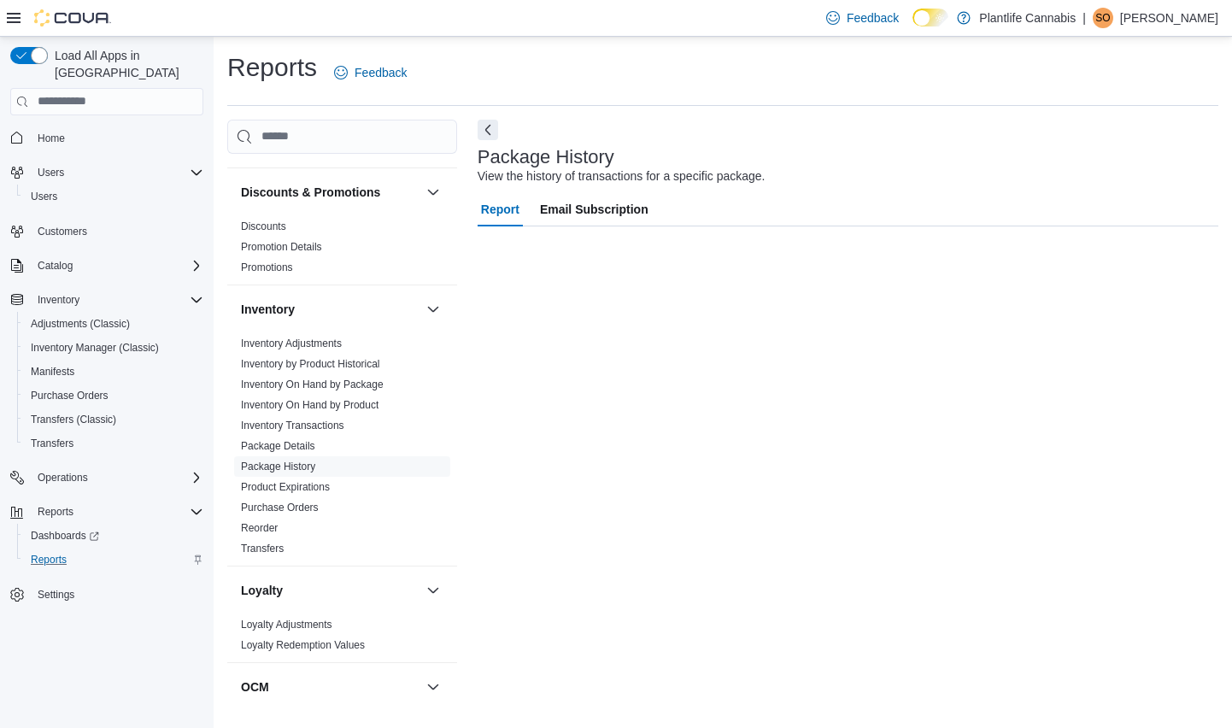
scroll to position [296, 0]
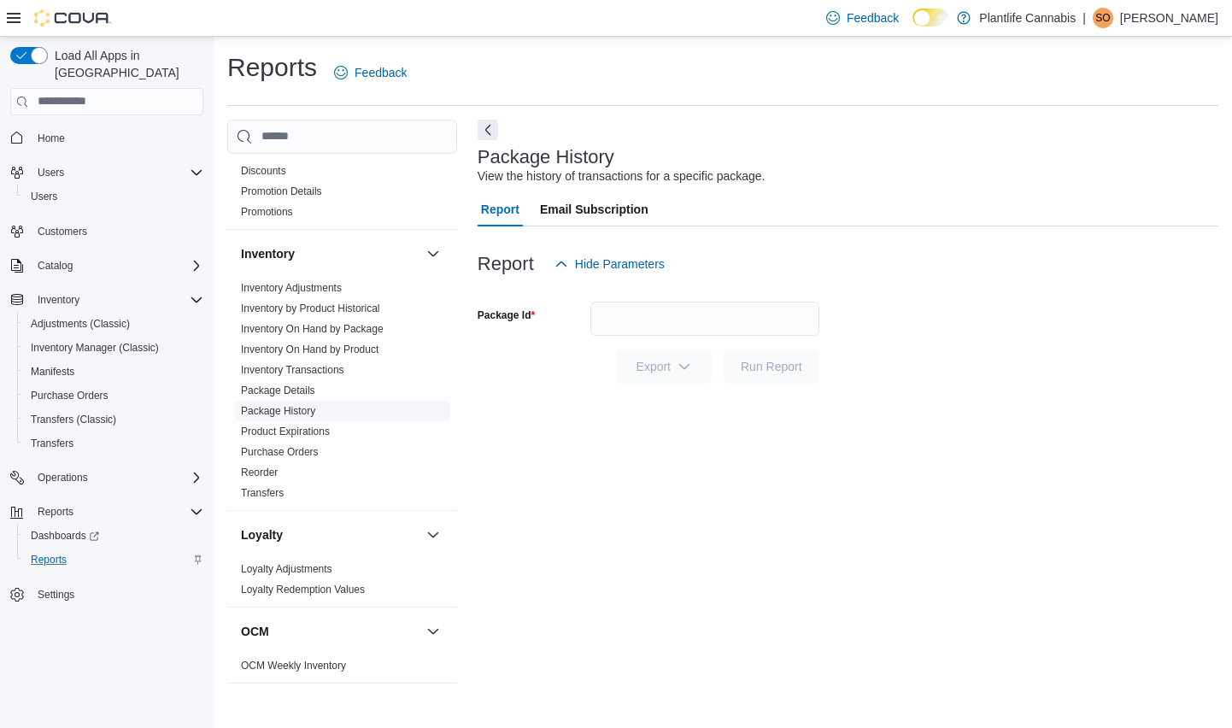
click at [302, 409] on link "Package History" at bounding box center [278, 411] width 74 height 12
click at [10, 11] on icon at bounding box center [14, 18] width 14 height 14
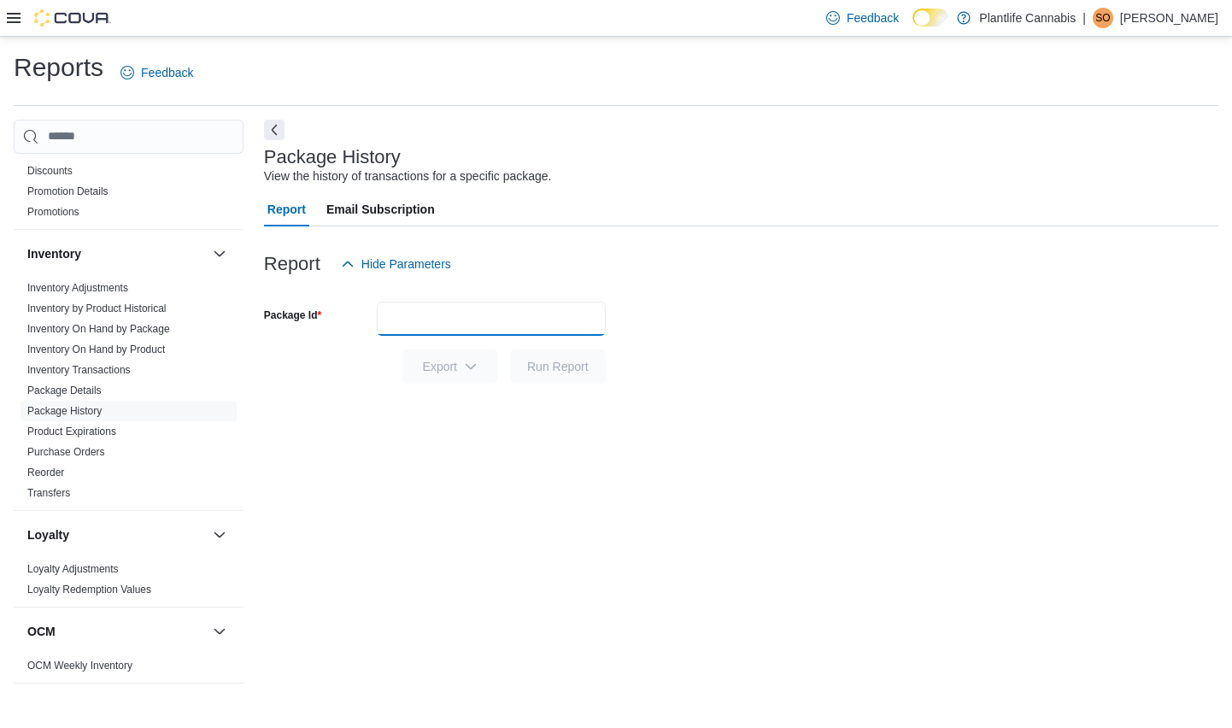
click at [477, 320] on input "Package Id" at bounding box center [491, 319] width 229 height 34
type input "*******"
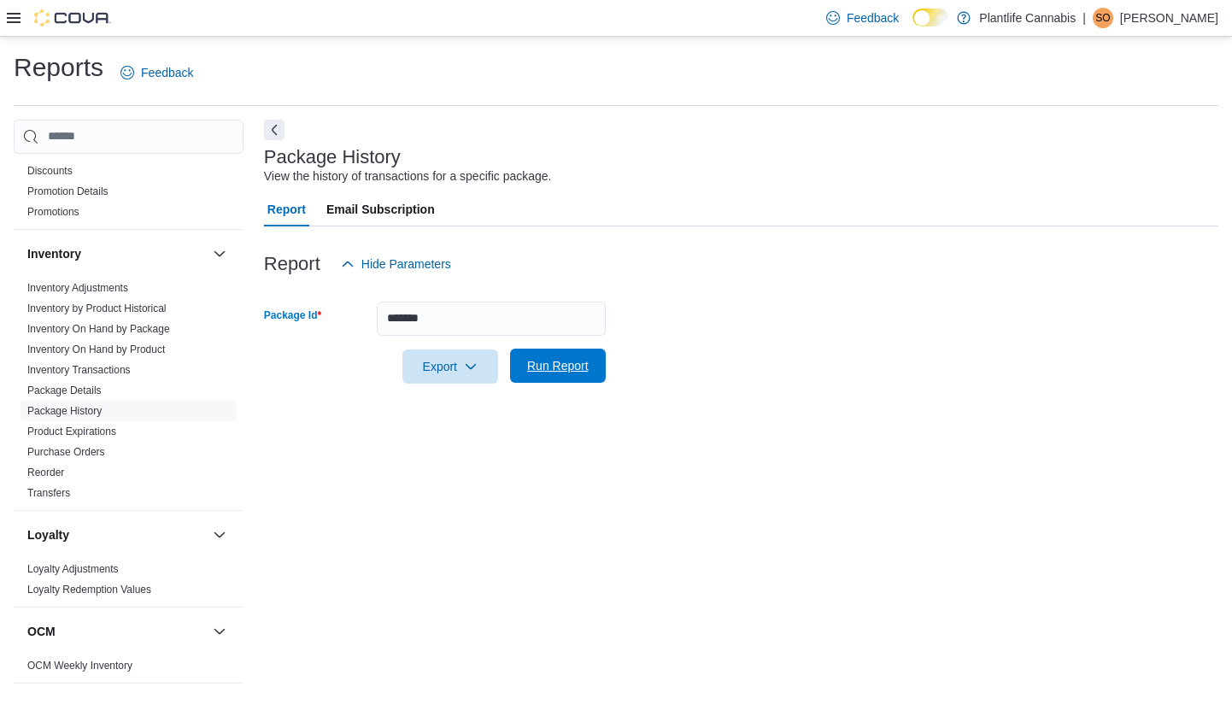
click at [544, 375] on span "Run Report" at bounding box center [557, 366] width 75 height 34
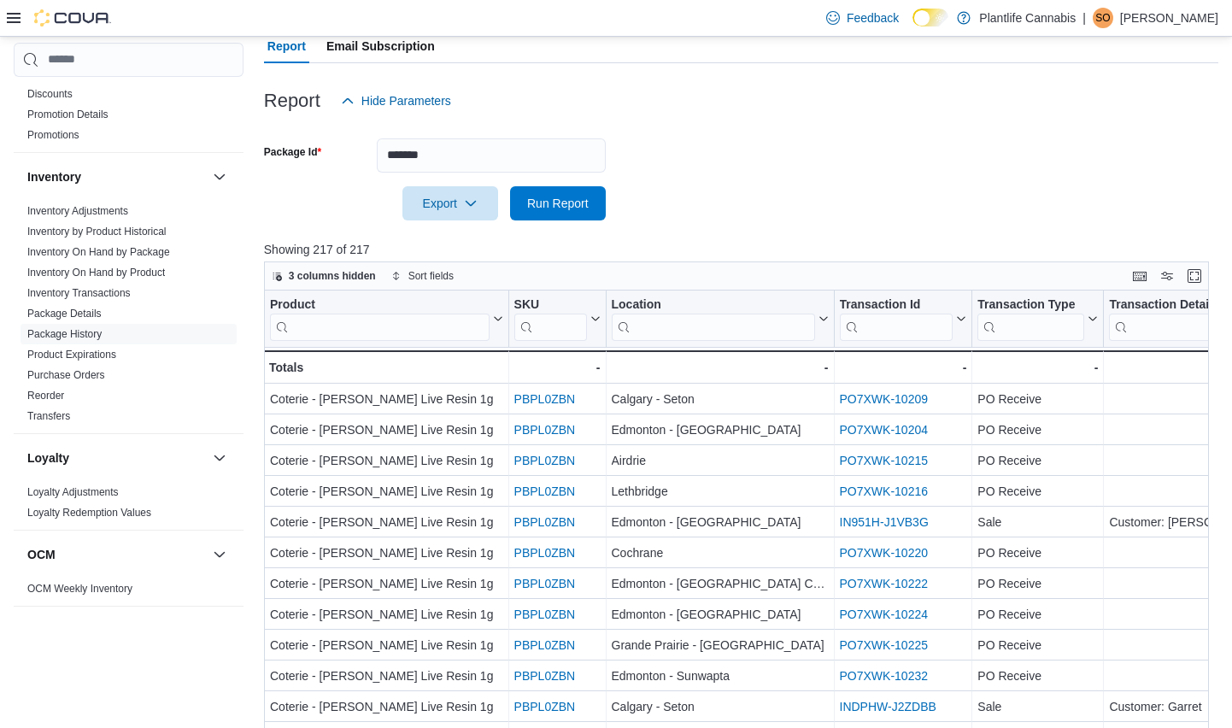
scroll to position [192, 0]
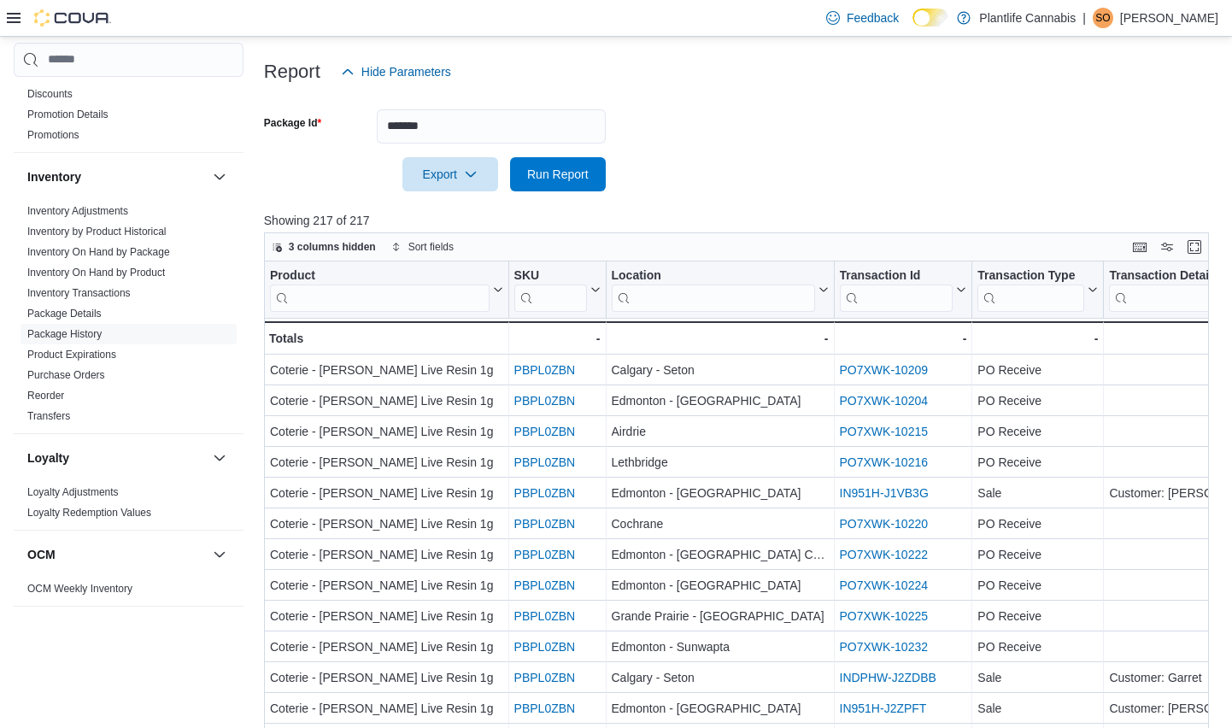
click at [726, 286] on input "search" at bounding box center [712, 297] width 203 height 27
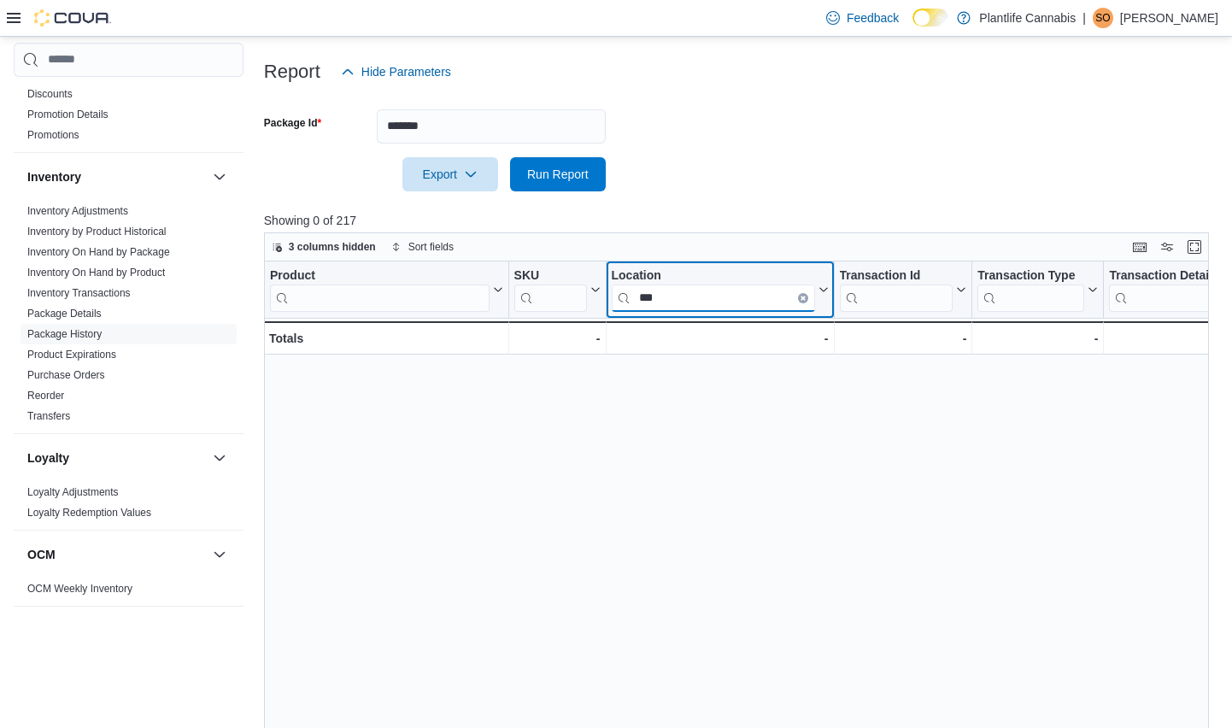
click at [689, 299] on input "***" at bounding box center [712, 297] width 203 height 27
type input "*"
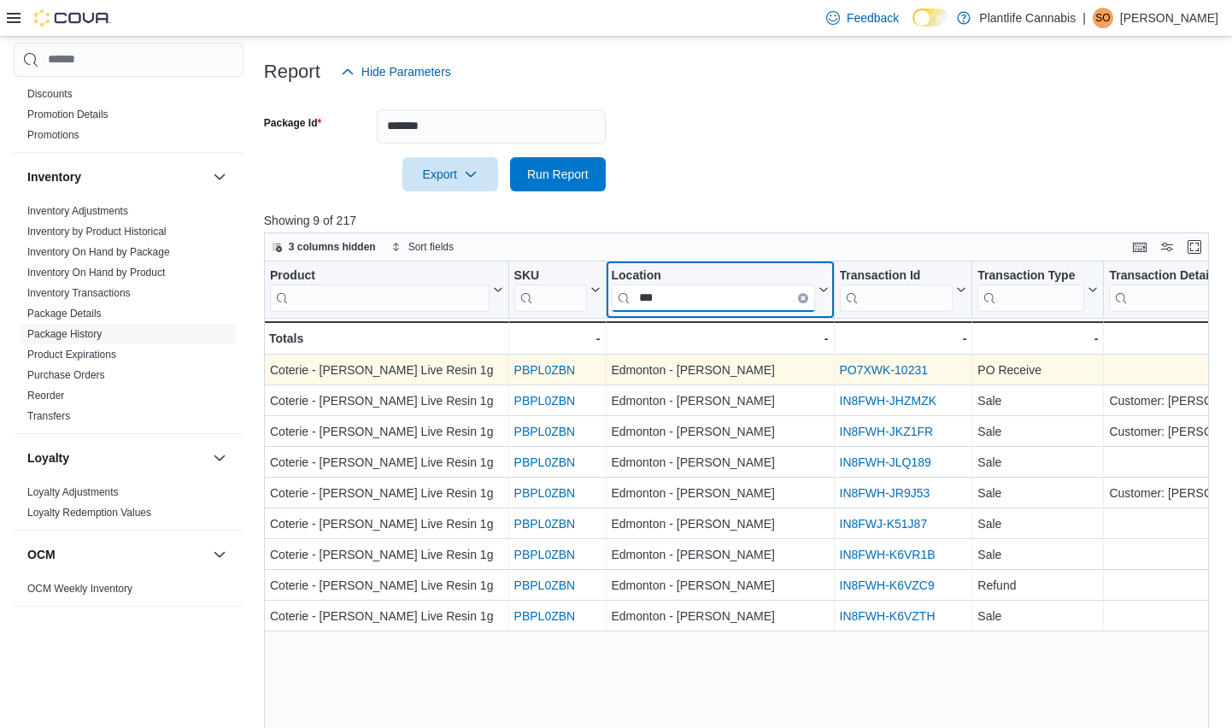
type input "***"
click at [876, 364] on link "PO7XWK-10231" at bounding box center [883, 370] width 89 height 14
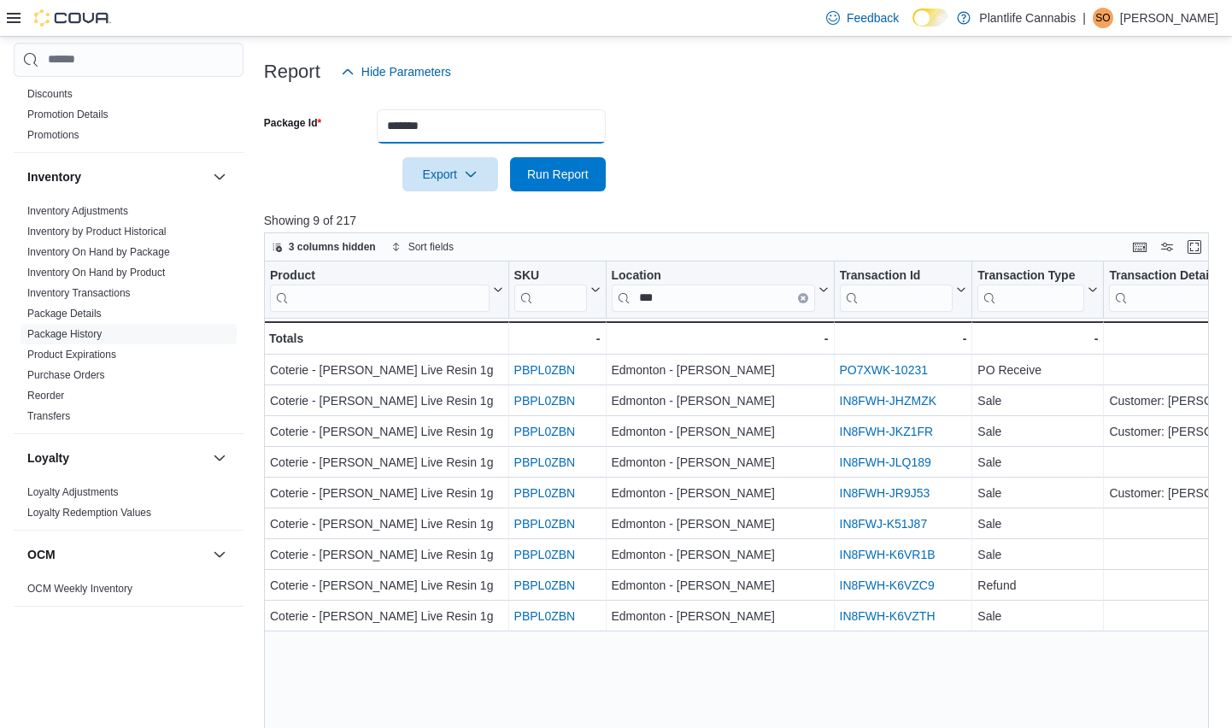
click at [445, 123] on input "*******" at bounding box center [491, 126] width 229 height 34
paste input "****"
type input "**********"
click at [548, 172] on span "Run Report" at bounding box center [558, 173] width 62 height 17
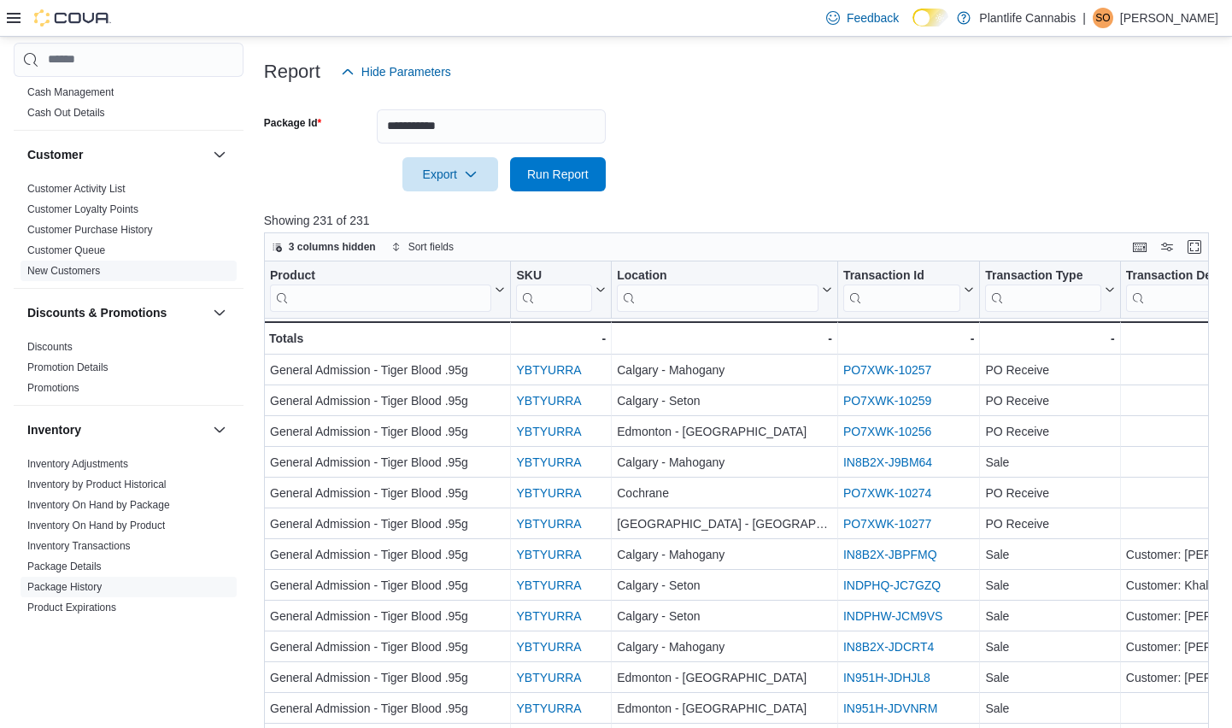
scroll to position [160, 0]
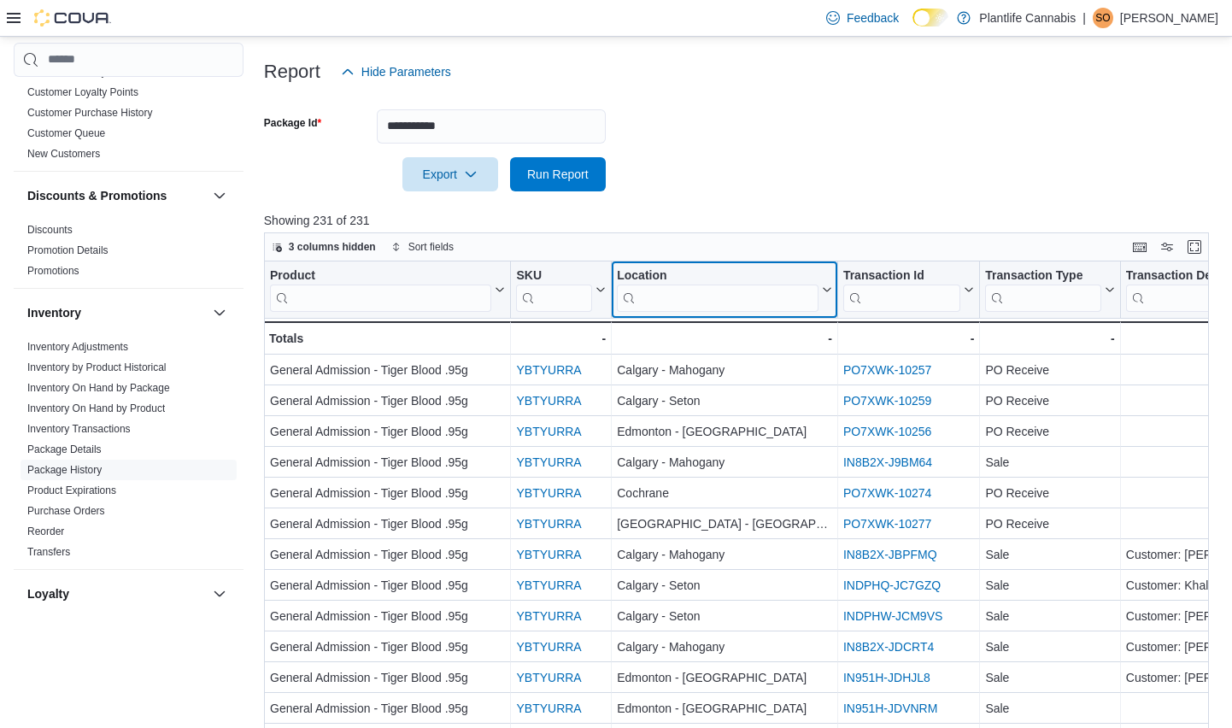
click at [716, 296] on input "search" at bounding box center [718, 297] width 202 height 27
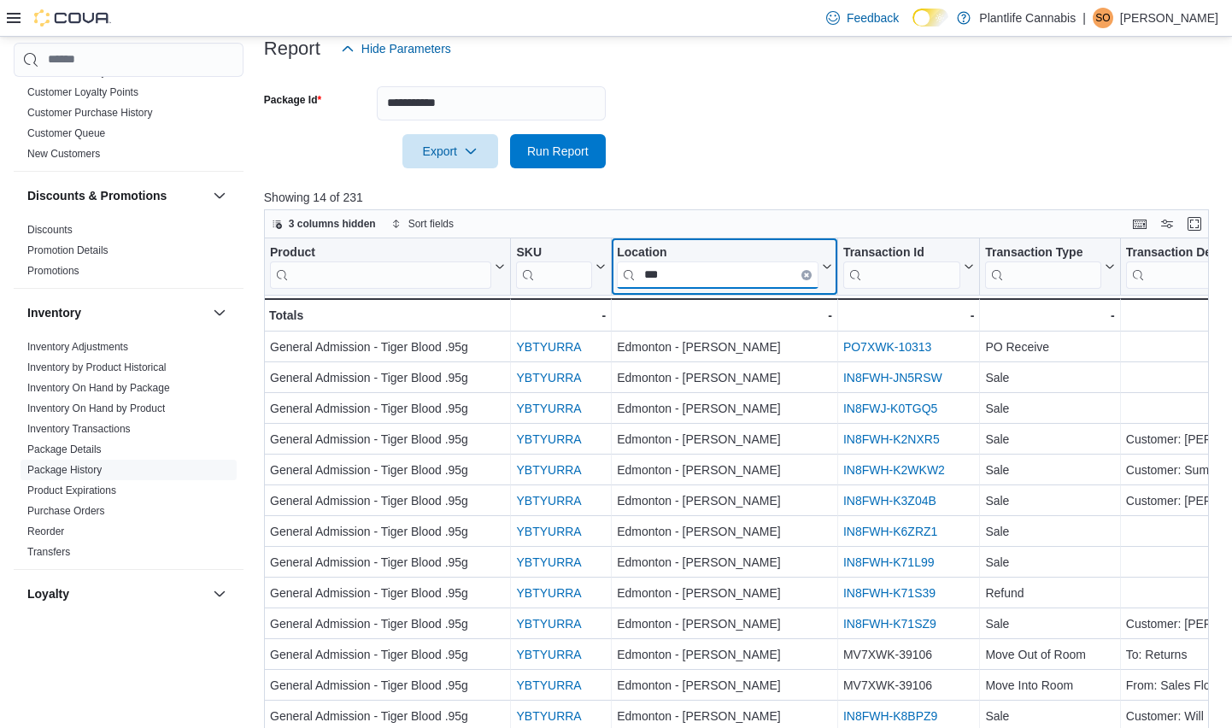
scroll to position [292, 0]
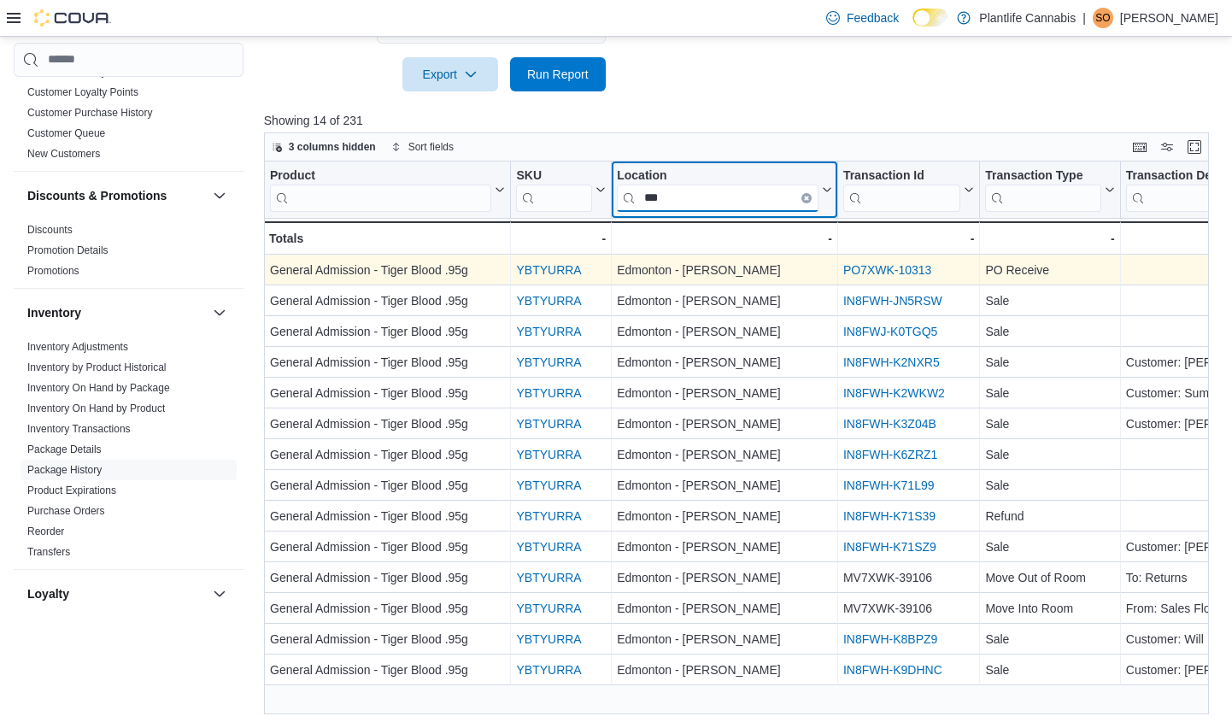
type input "***"
click at [912, 264] on link "PO7XWK-10313" at bounding box center [887, 270] width 89 height 14
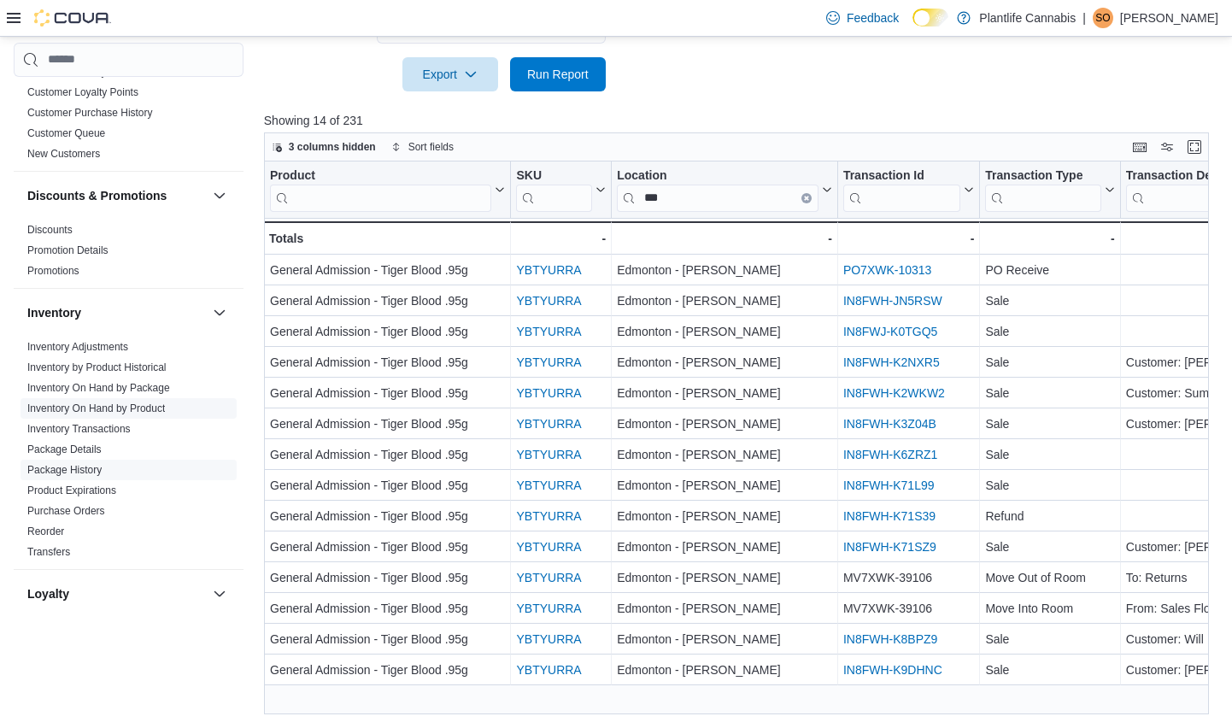
click at [163, 406] on link "Inventory On Hand by Product" at bounding box center [96, 408] width 138 height 12
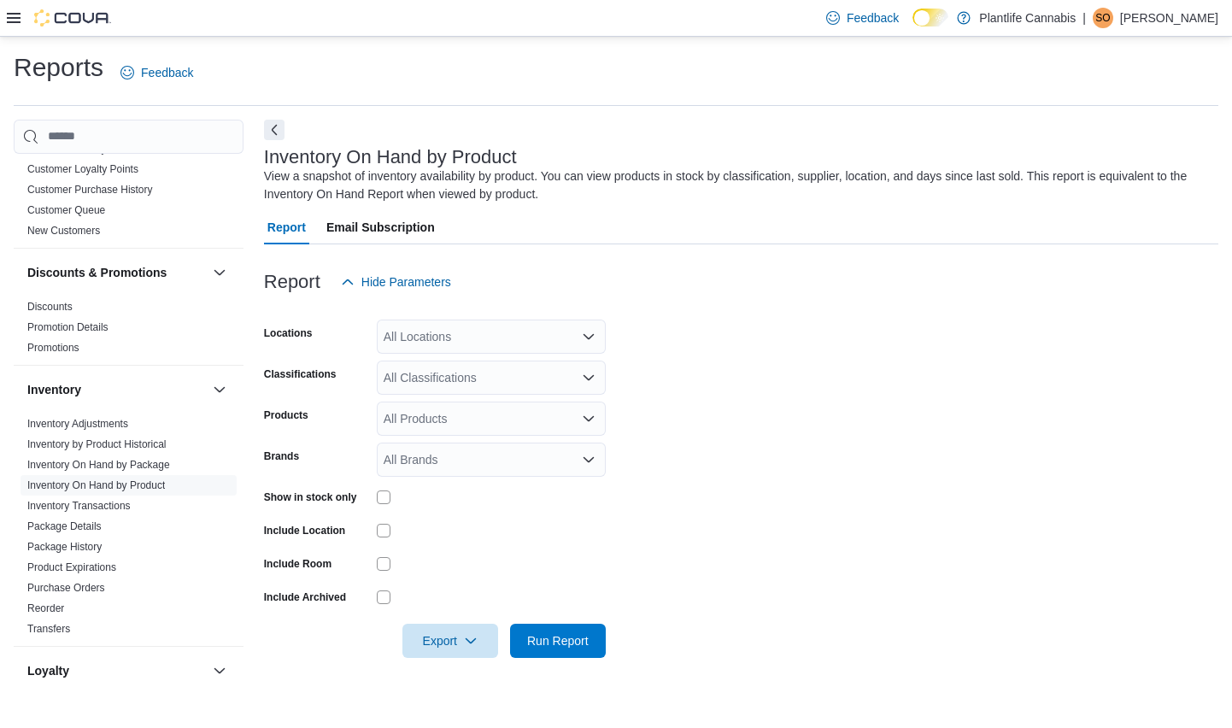
click at [510, 326] on div "All Locations" at bounding box center [491, 336] width 229 height 34
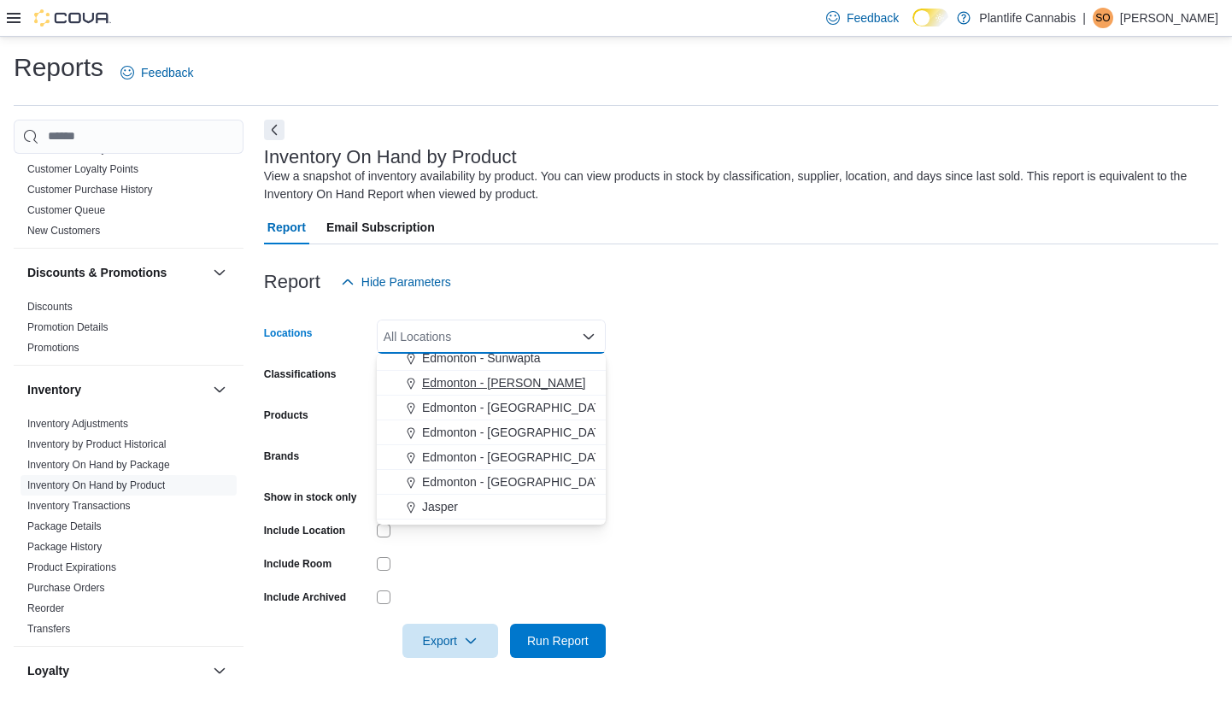
click at [539, 384] on span "Edmonton - Terra Losa" at bounding box center [503, 382] width 163 height 17
drag, startPoint x: 732, startPoint y: 406, endPoint x: 691, endPoint y: 448, distance: 59.2
click at [731, 407] on form "Locations Edmonton - Terra Losa Combo box. Selected. Edmonton - Terra Losa. Pre…" at bounding box center [741, 478] width 954 height 359
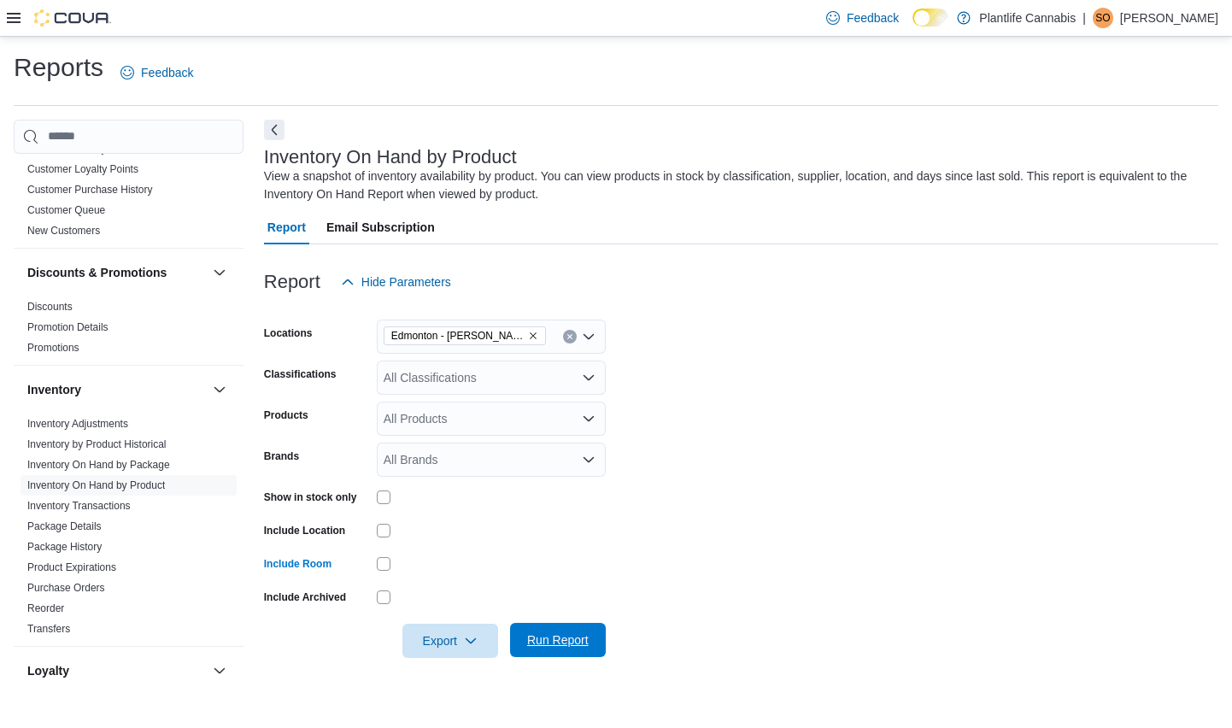
click at [546, 639] on span "Run Report" at bounding box center [558, 639] width 62 height 17
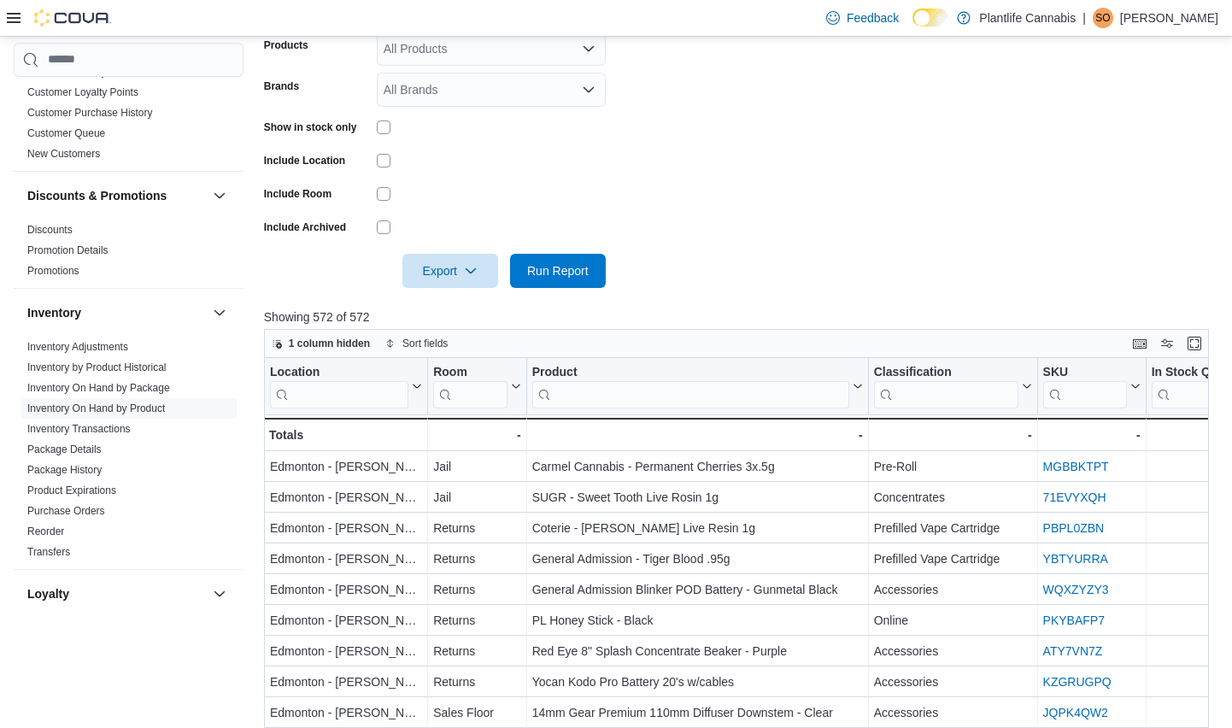
scroll to position [377, 0]
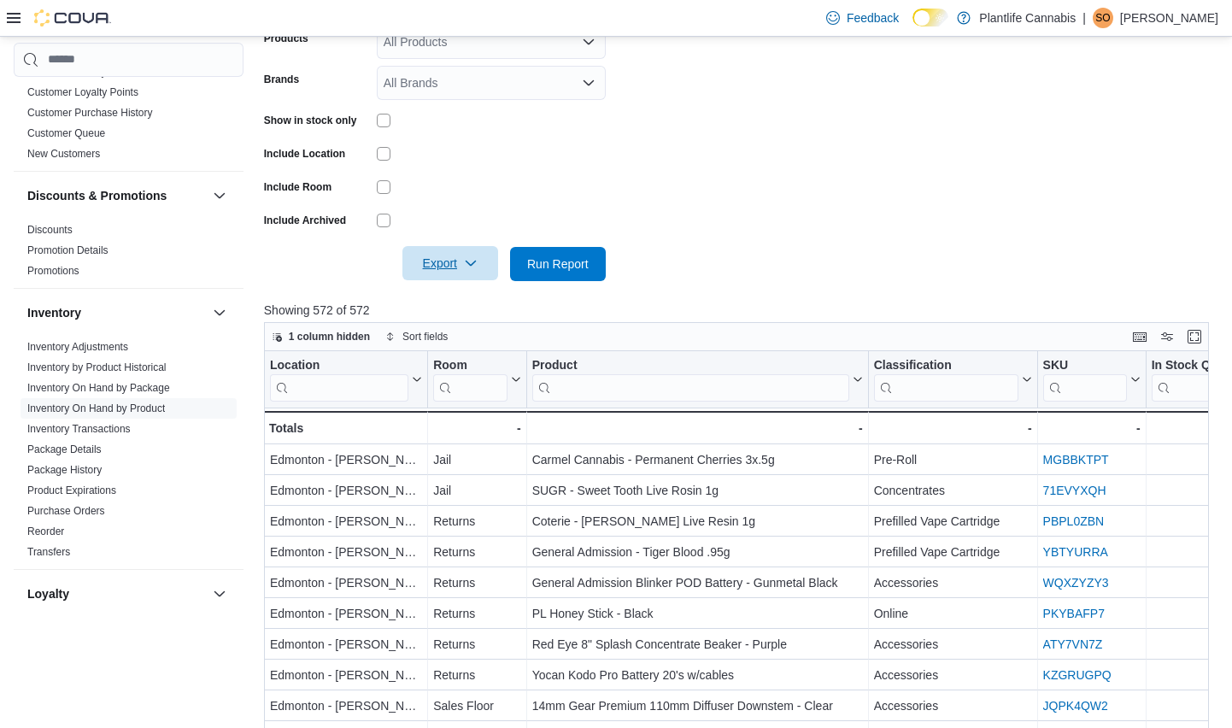
click at [454, 269] on span "Export" at bounding box center [450, 263] width 75 height 34
click at [464, 303] on span "Export to Excel" at bounding box center [451, 298] width 77 height 14
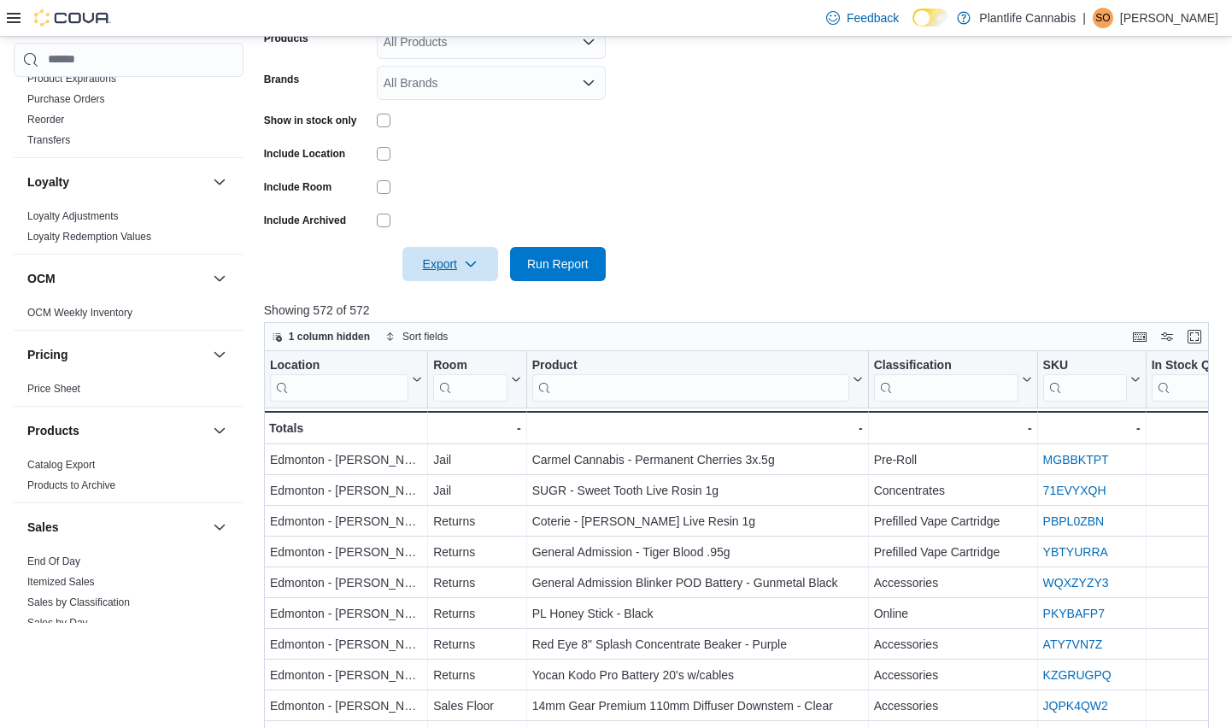
scroll to position [587, 0]
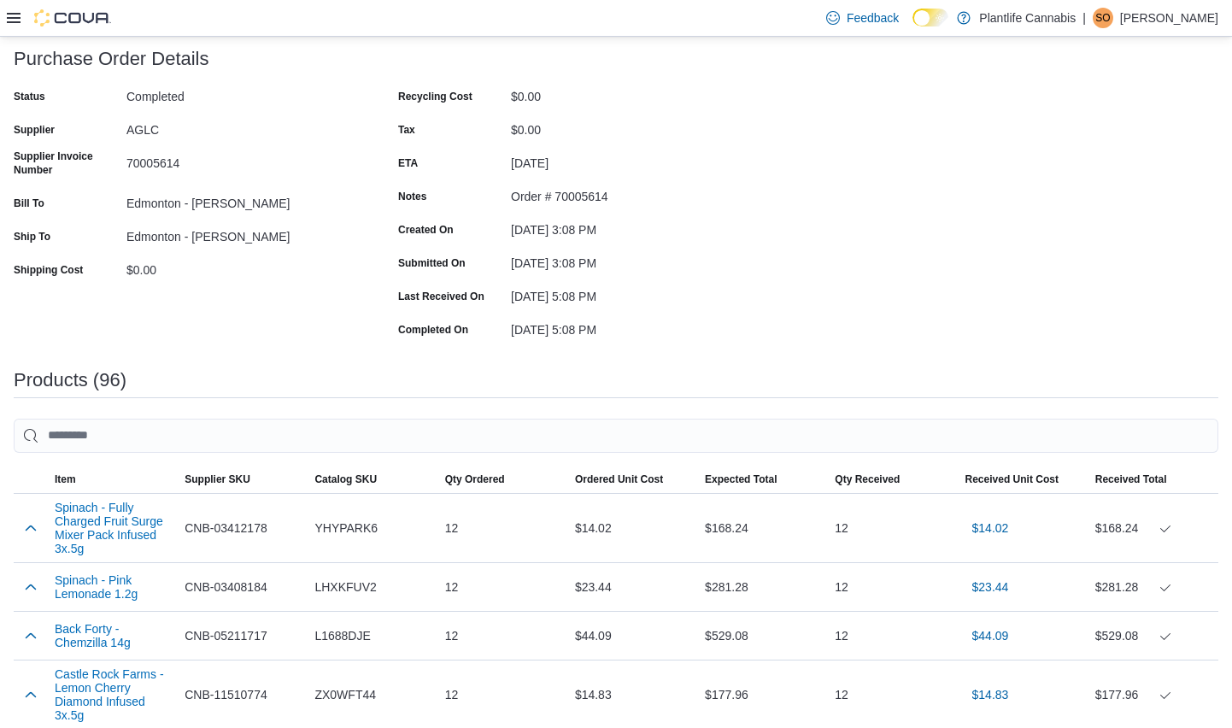
scroll to position [115, 0]
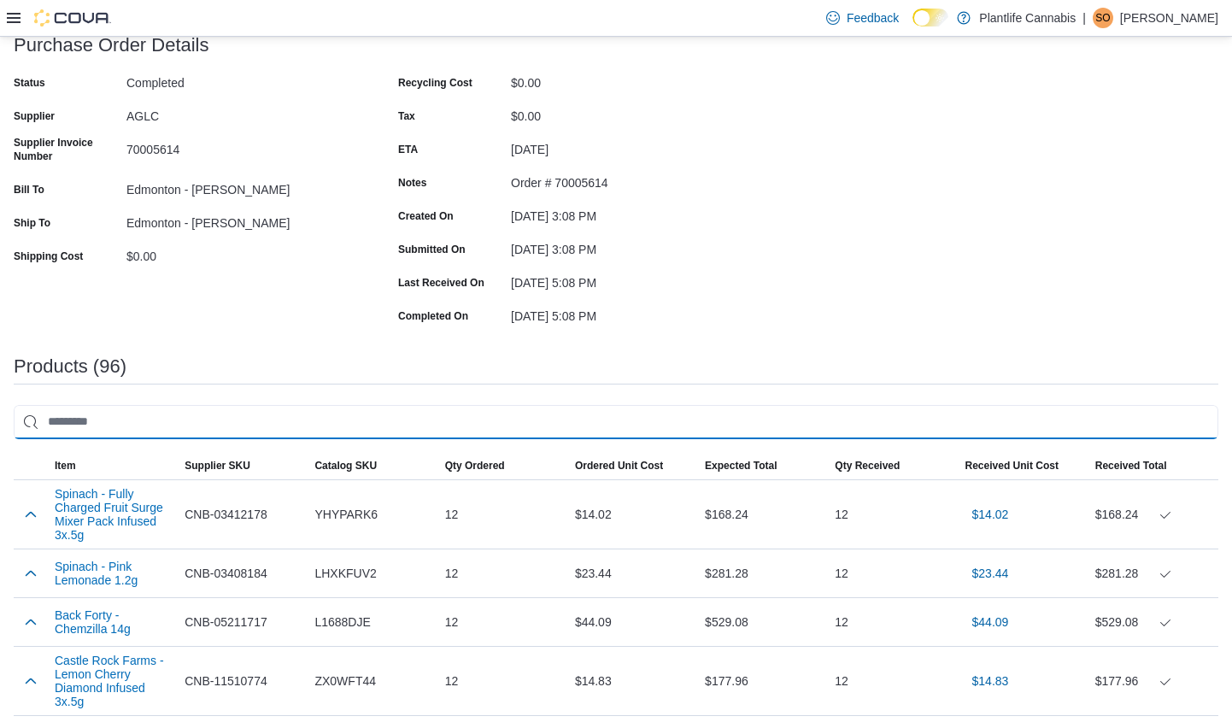
click at [569, 430] on input "search" at bounding box center [616, 422] width 1204 height 34
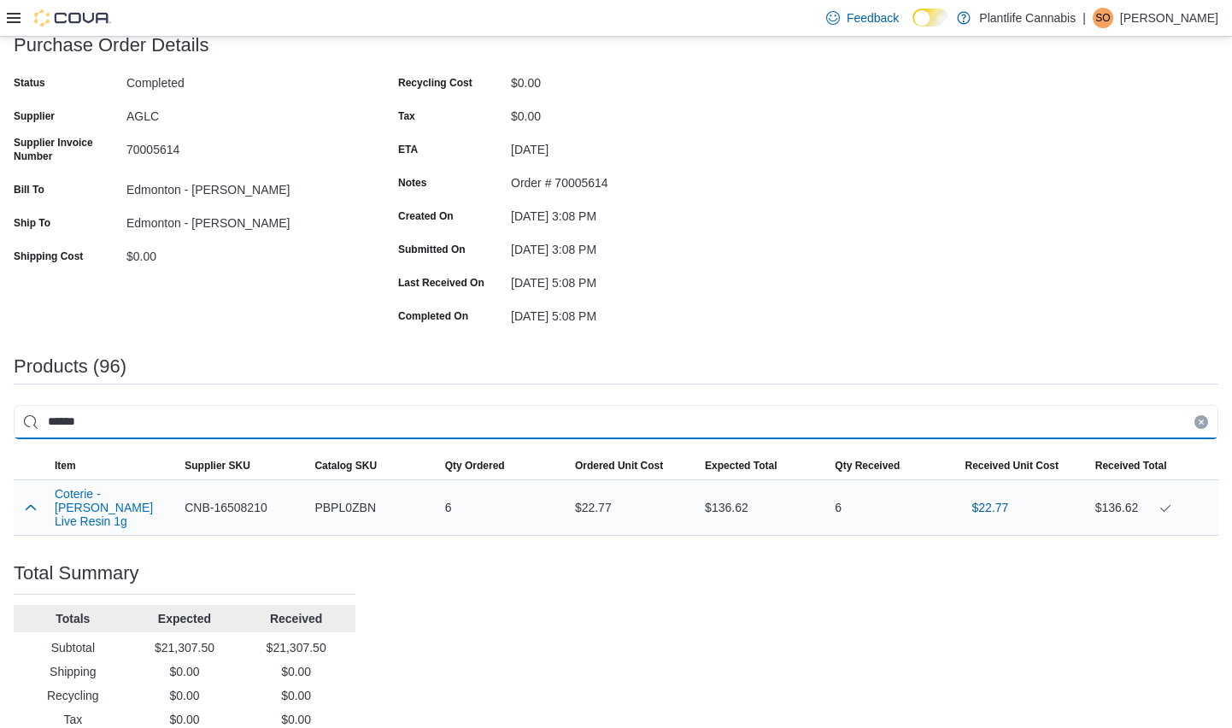
type input "******"
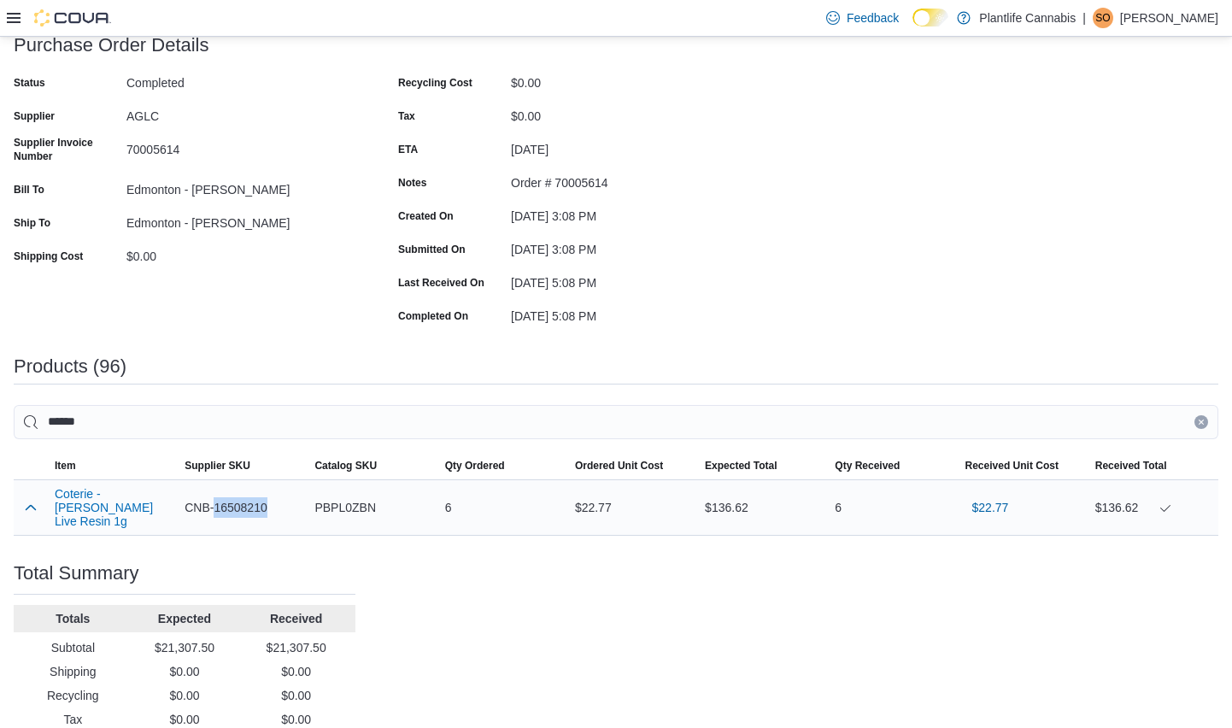
drag, startPoint x: 283, startPoint y: 502, endPoint x: 217, endPoint y: 511, distance: 66.3
click at [217, 511] on div "CNB-16508210" at bounding box center [243, 507] width 130 height 34
copy span "16508210"
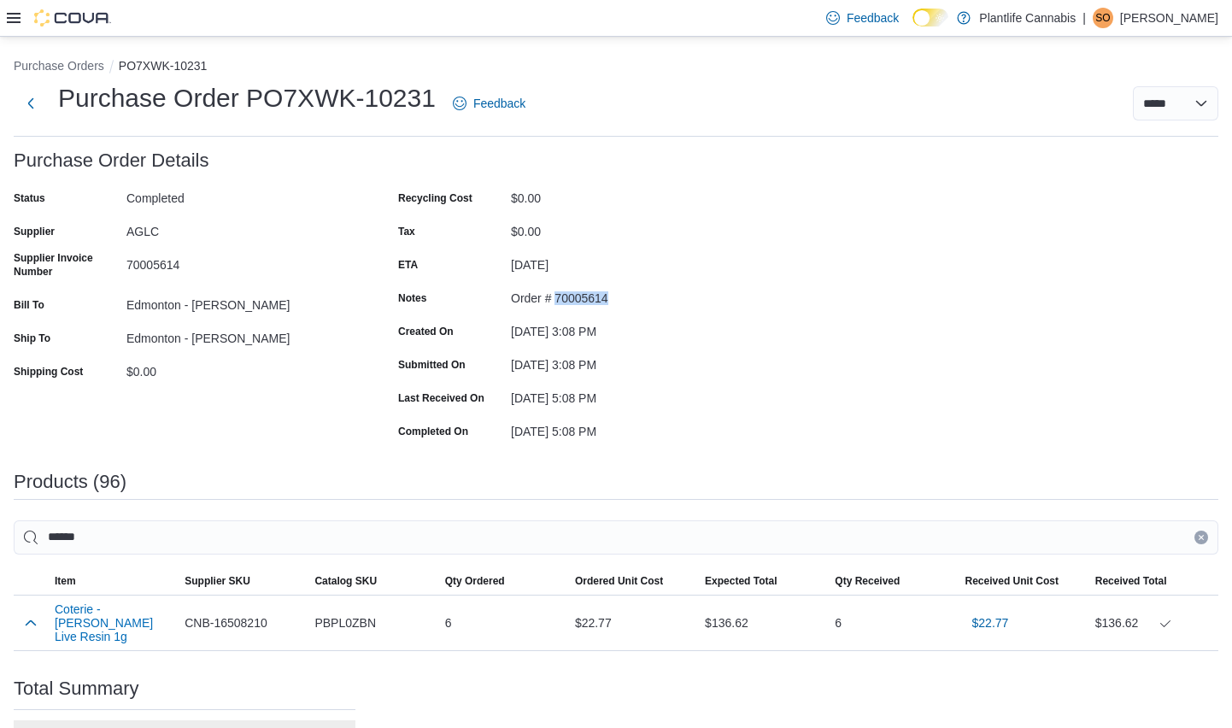
drag, startPoint x: 614, startPoint y: 301, endPoint x: 556, endPoint y: 302, distance: 58.1
click at [556, 302] on div "Order # 70005614" at bounding box center [625, 294] width 229 height 21
copy div "70005614"
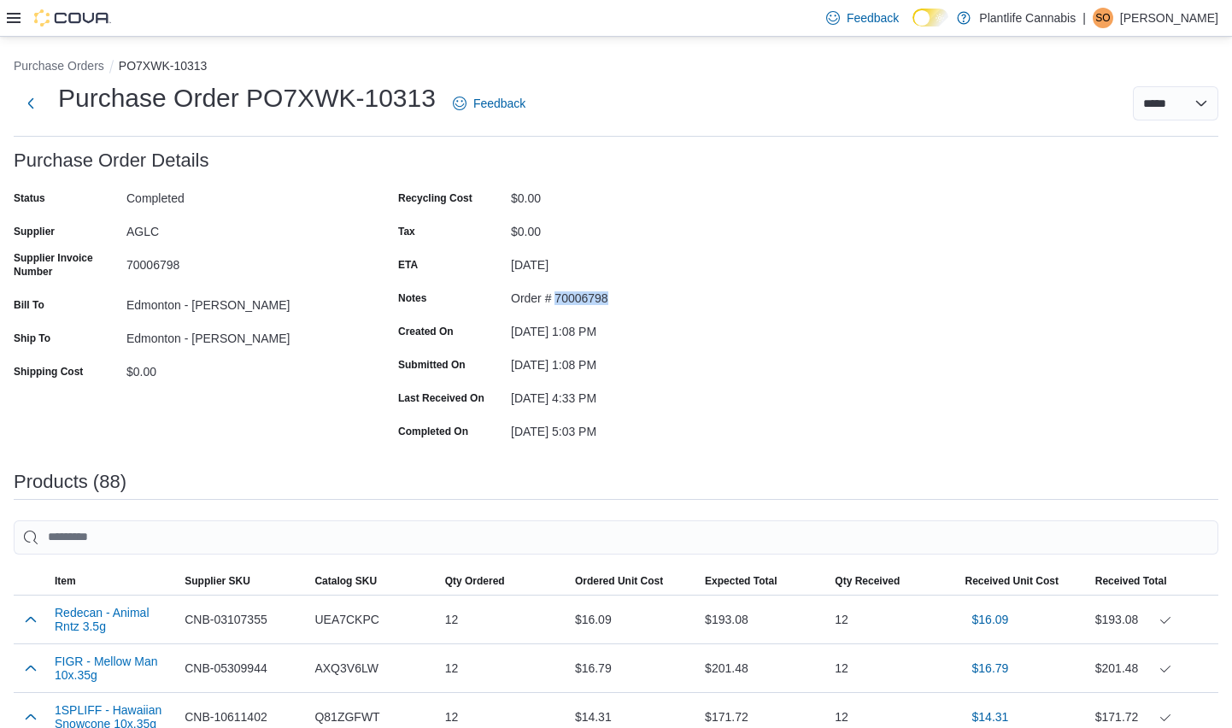
drag, startPoint x: 612, startPoint y: 300, endPoint x: 558, endPoint y: 304, distance: 54.8
click at [558, 304] on div "Order # 70006798" at bounding box center [625, 294] width 229 height 21
copy div "70006798"
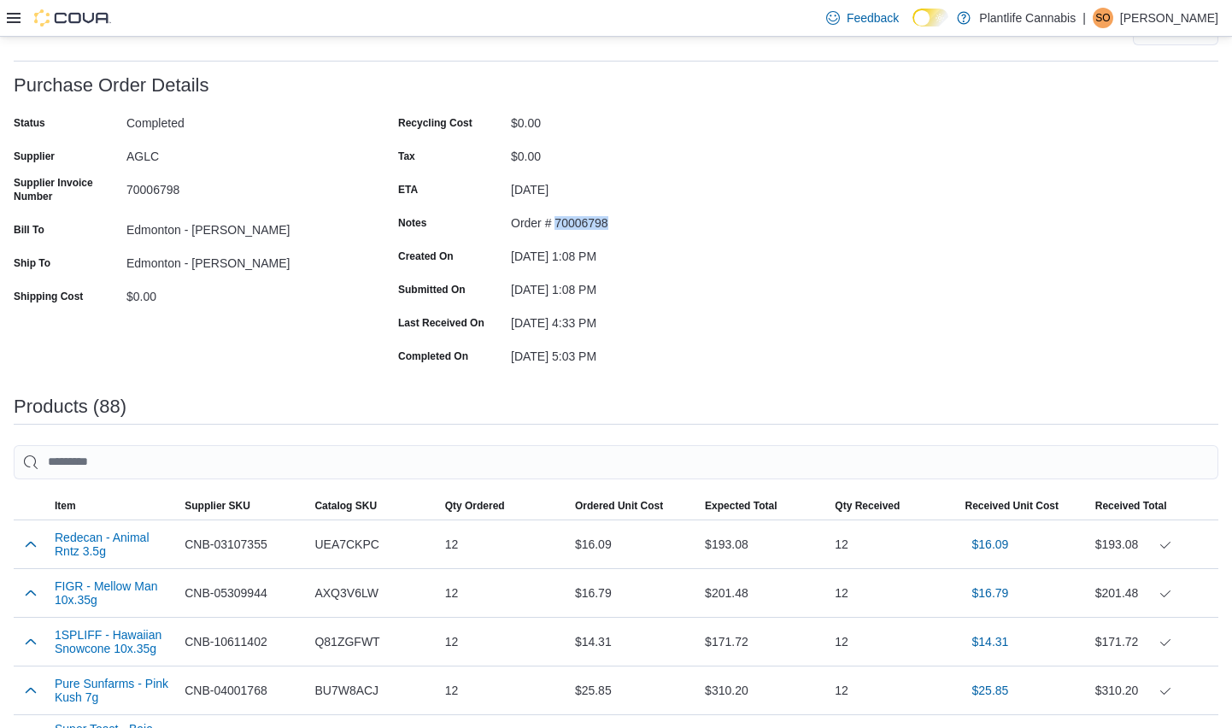
scroll to position [94, 0]
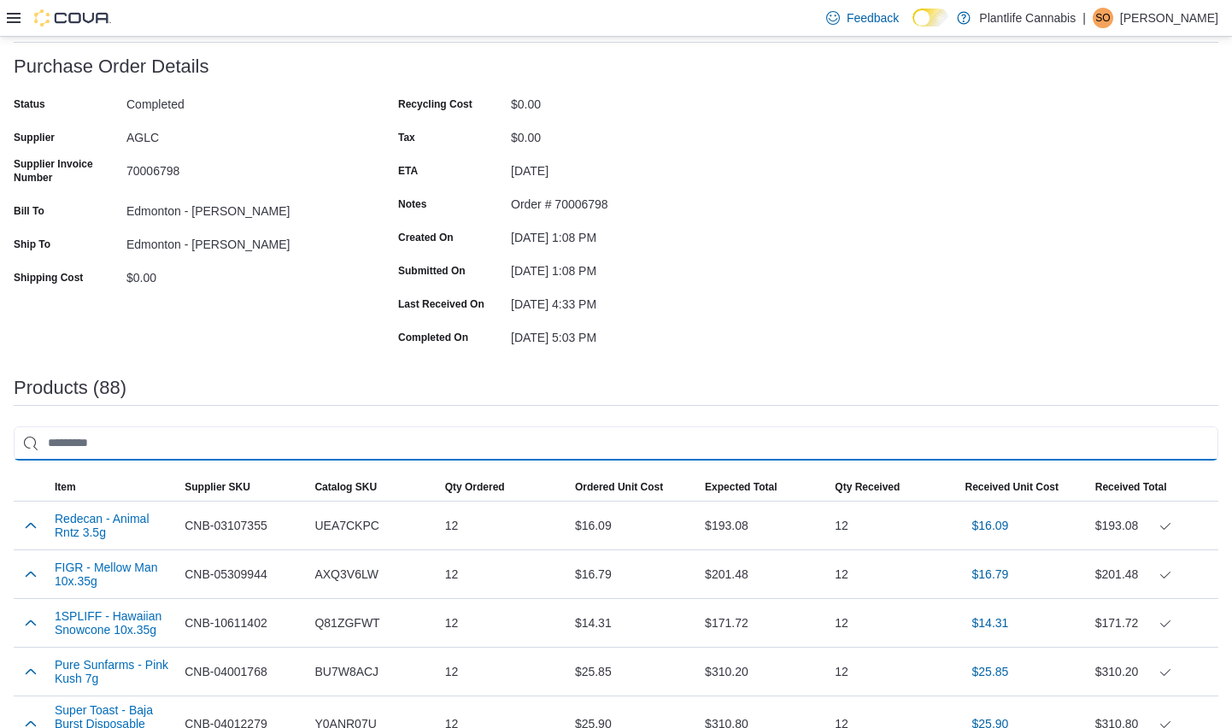
click at [543, 431] on input "search" at bounding box center [616, 443] width 1204 height 34
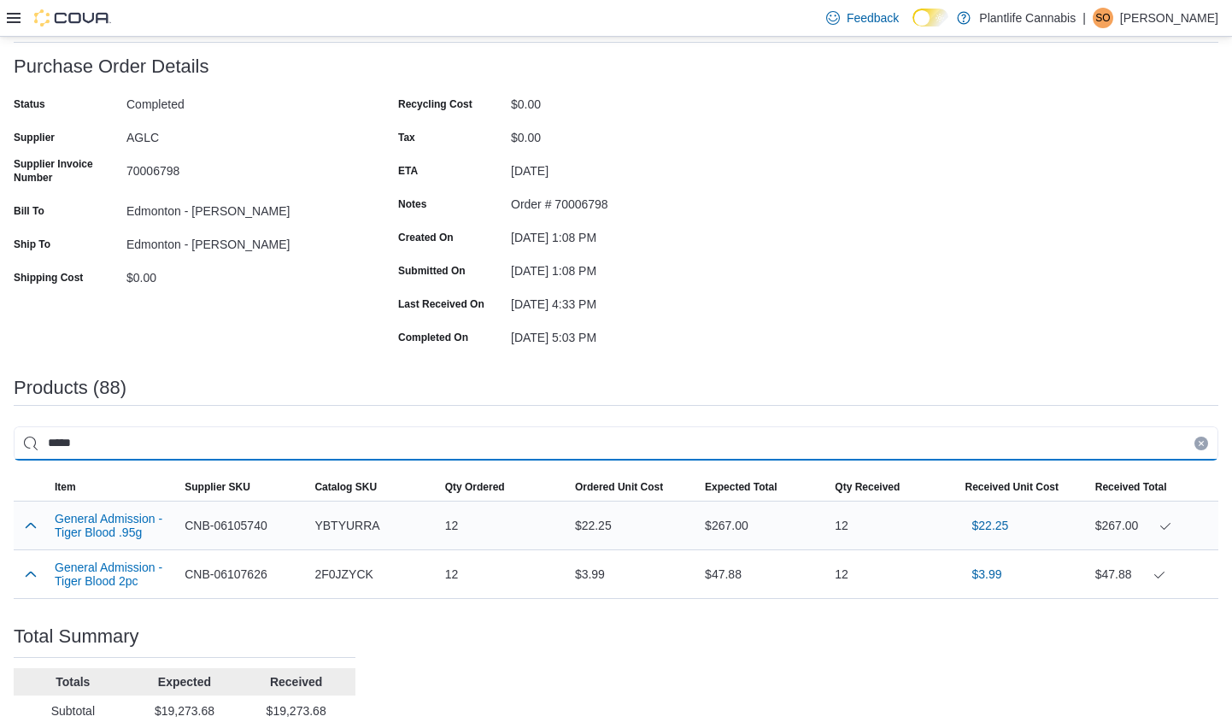
type input "*****"
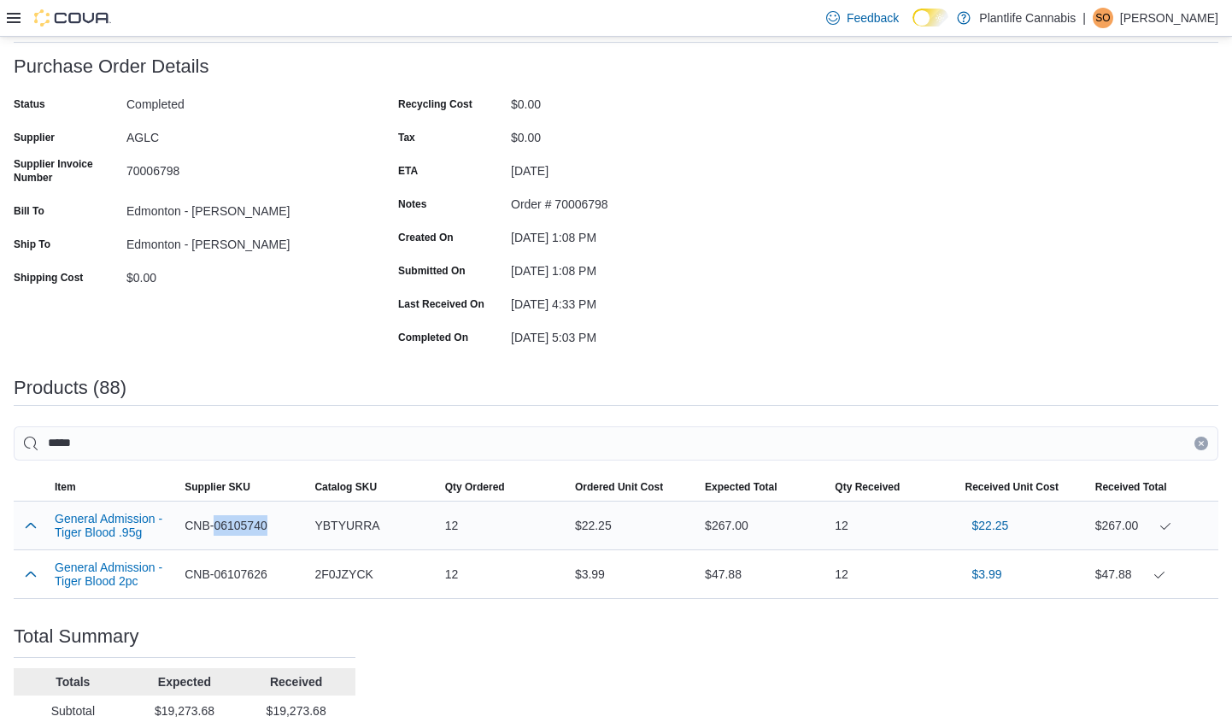
drag, startPoint x: 275, startPoint y: 525, endPoint x: 221, endPoint y: 526, distance: 53.8
click at [216, 529] on div "CNB-06105740" at bounding box center [243, 525] width 130 height 34
copy span "06105740"
